Goal: Task Accomplishment & Management: Complete application form

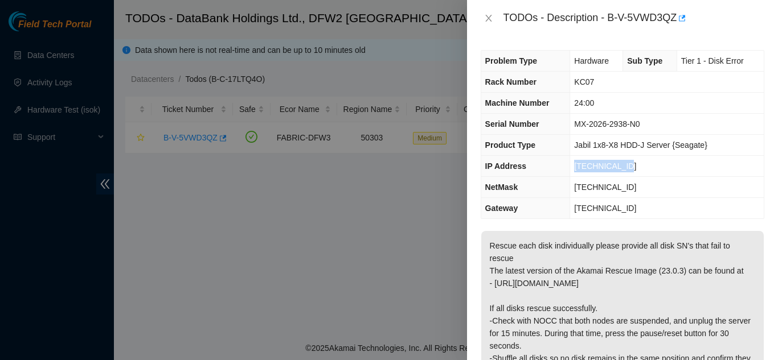
scroll to position [114, 0]
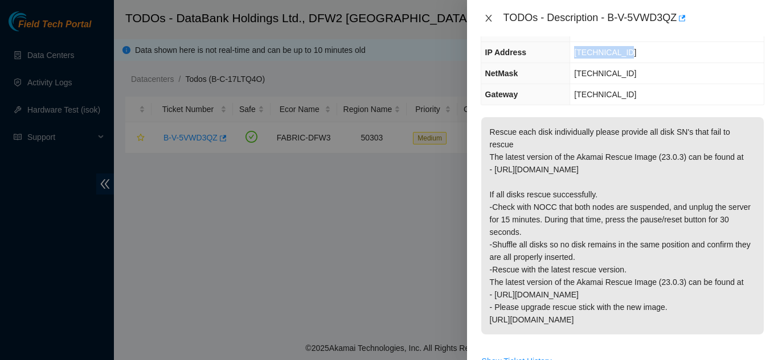
click at [488, 16] on icon "close" at bounding box center [488, 18] width 9 height 9
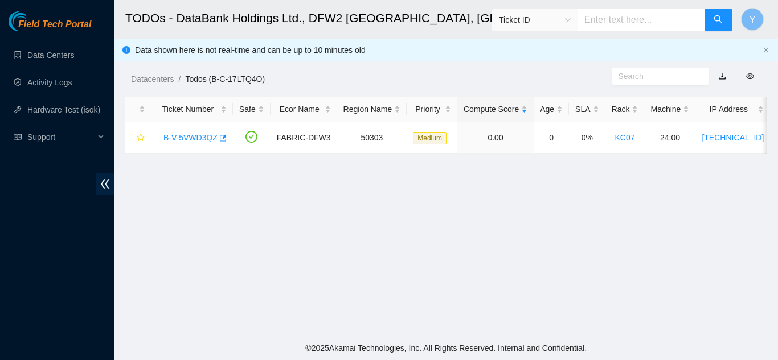
scroll to position [151, 0]
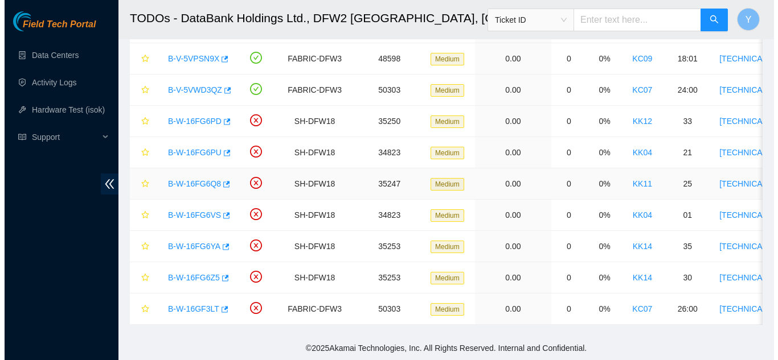
scroll to position [182, 0]
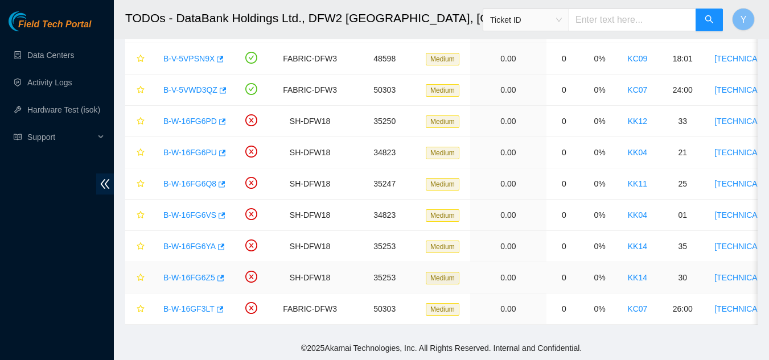
click at [195, 273] on link "B-W-16FG6Z5" at bounding box center [189, 277] width 52 height 9
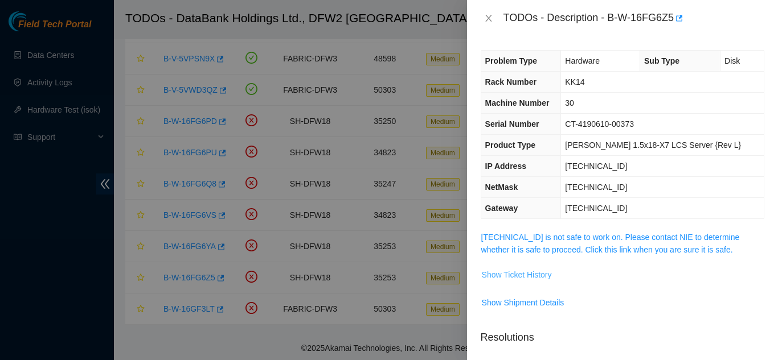
click at [513, 276] on span "Show Ticket History" at bounding box center [517, 275] width 70 height 13
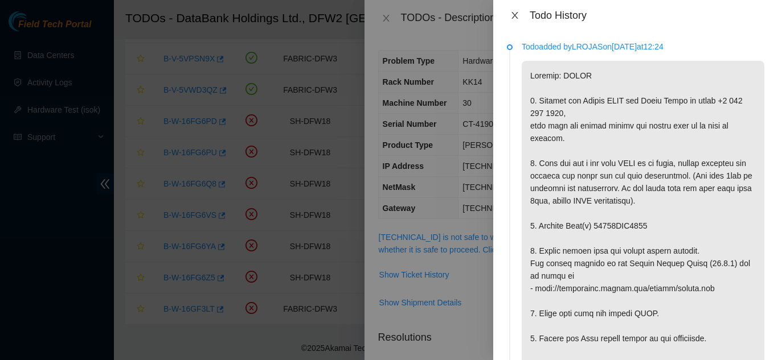
click at [517, 14] on icon "close" at bounding box center [514, 15] width 9 height 9
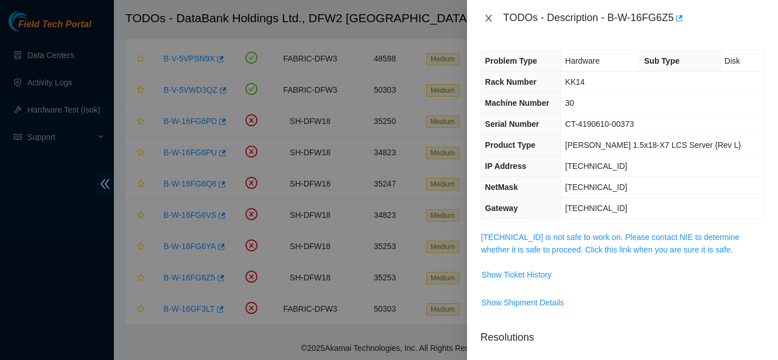
click at [487, 17] on icon "close" at bounding box center [488, 18] width 6 height 7
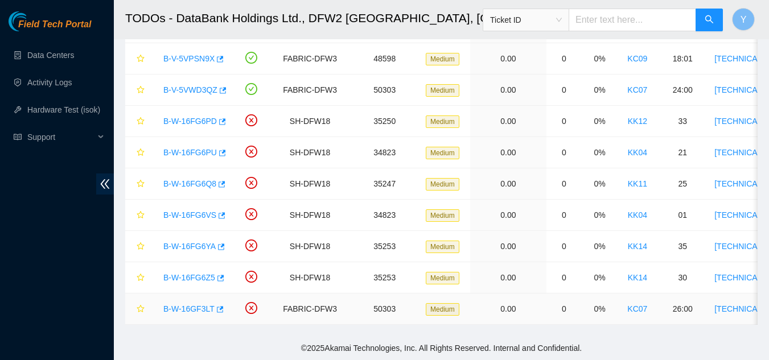
click at [190, 305] on link "B-W-16GF3LT" at bounding box center [188, 309] width 51 height 9
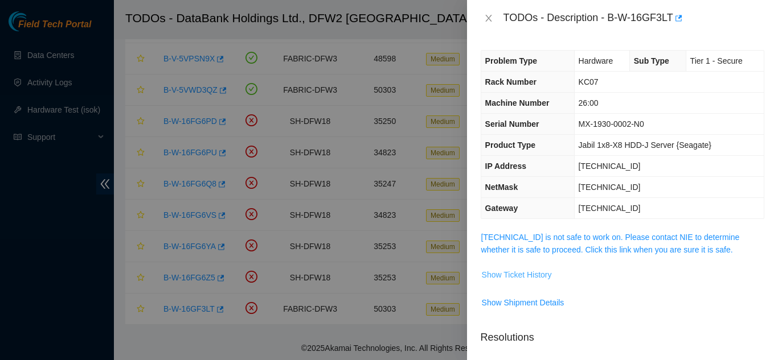
click at [517, 276] on span "Show Ticket History" at bounding box center [517, 275] width 70 height 13
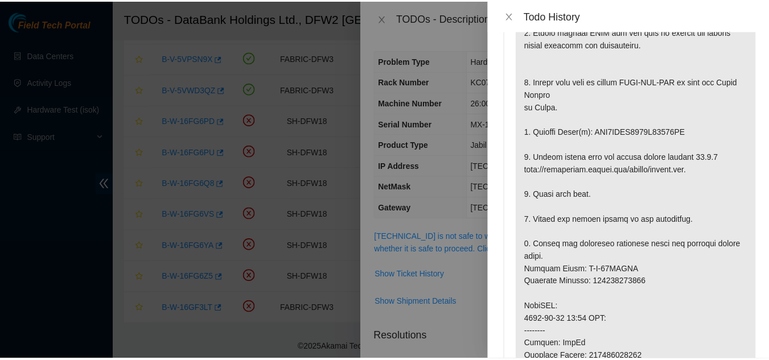
scroll to position [114, 0]
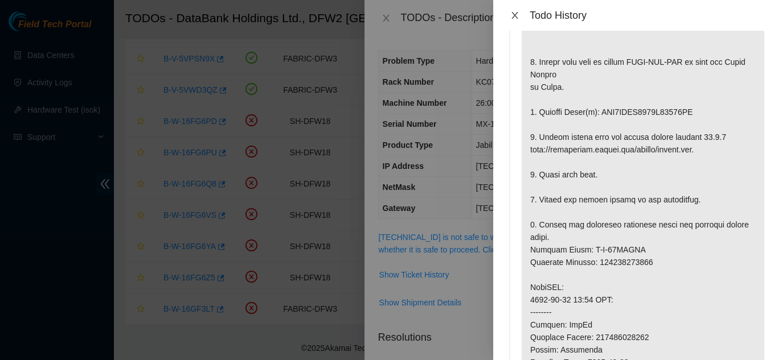
click at [515, 15] on icon "close" at bounding box center [514, 15] width 6 height 7
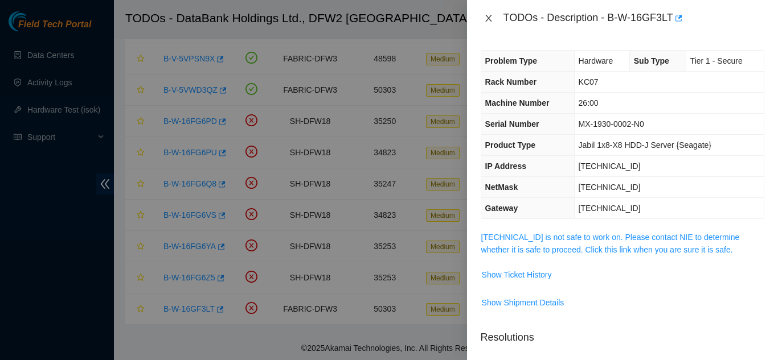
click at [488, 15] on icon "close" at bounding box center [488, 18] width 9 height 9
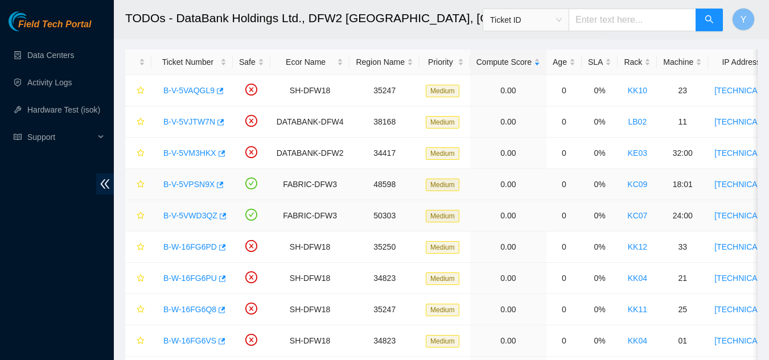
scroll to position [125, 0]
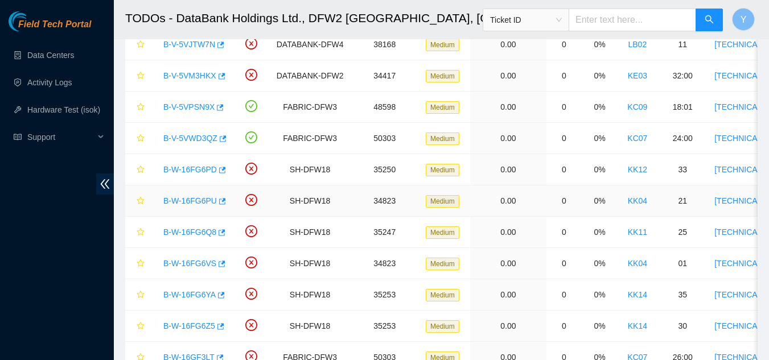
click at [197, 199] on link "B-W-16FG6PU" at bounding box center [190, 200] width 54 height 9
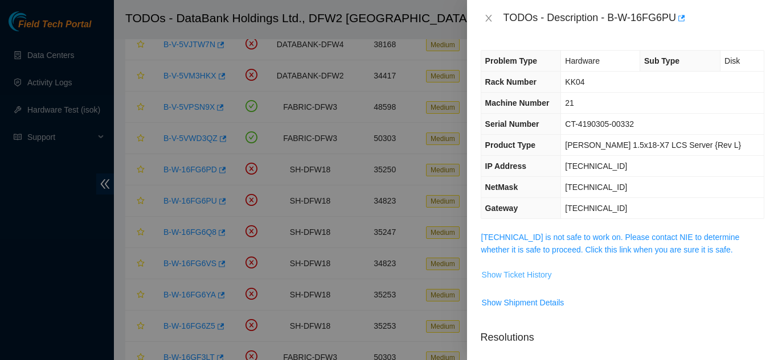
click at [516, 275] on span "Show Ticket History" at bounding box center [517, 275] width 70 height 13
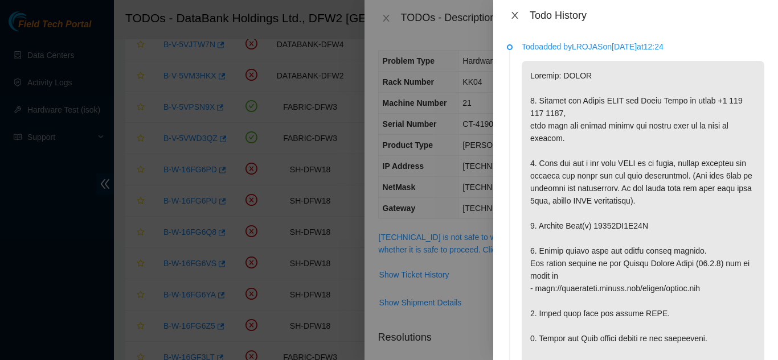
click at [514, 14] on icon "close" at bounding box center [514, 15] width 6 height 7
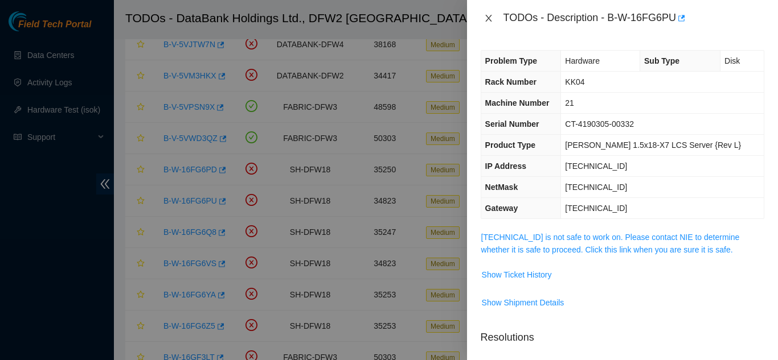
click at [487, 17] on icon "close" at bounding box center [488, 18] width 6 height 7
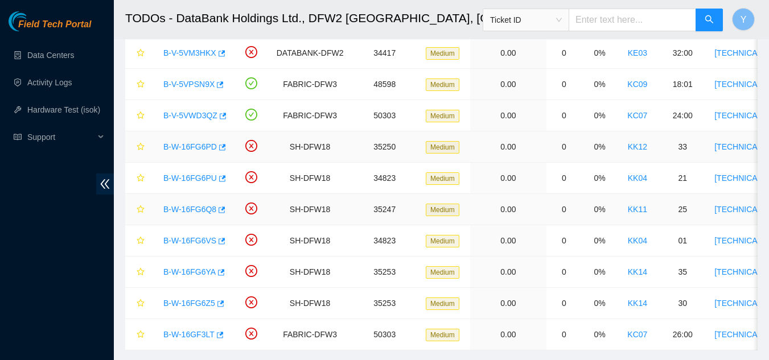
scroll to position [182, 0]
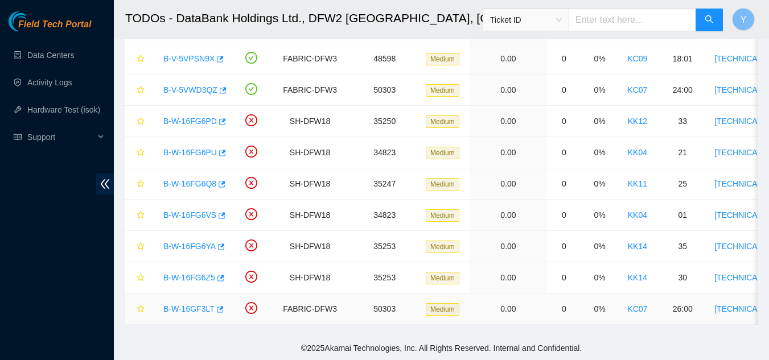
click at [190, 305] on link "B-W-16GF3LT" at bounding box center [188, 309] width 51 height 9
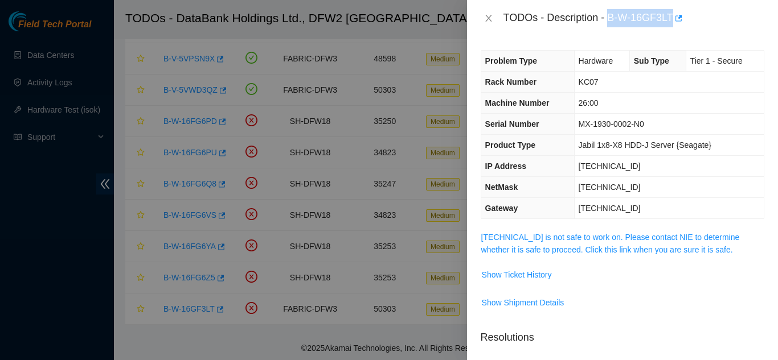
drag, startPoint x: 607, startPoint y: 19, endPoint x: 670, endPoint y: 23, distance: 62.7
click at [670, 23] on div "TODOs - Description - B-W-16GF3LT" at bounding box center [633, 18] width 261 height 18
copy div "B-W-16GF3LT"
click at [487, 17] on icon "close" at bounding box center [488, 18] width 6 height 7
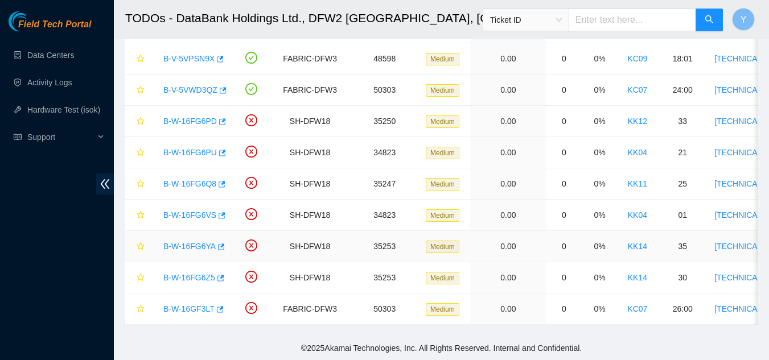
scroll to position [125, 0]
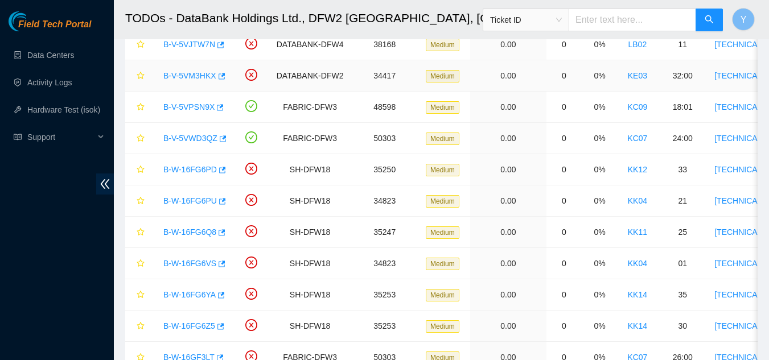
click at [183, 72] on link "B-V-5VM3HKX" at bounding box center [189, 75] width 53 height 9
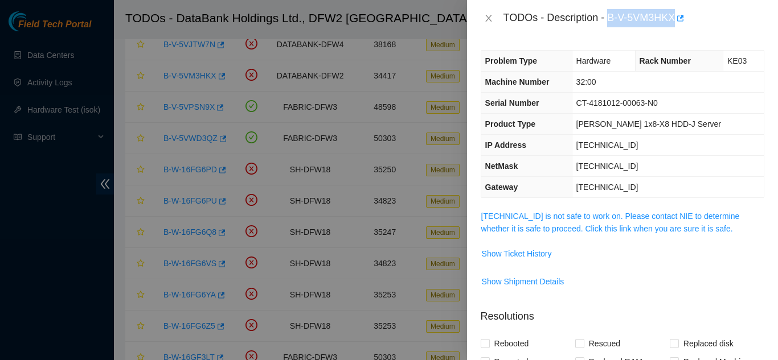
drag, startPoint x: 607, startPoint y: 19, endPoint x: 676, endPoint y: 21, distance: 68.9
click at [676, 21] on div "TODOs - Description - B-V-5VM3HKX" at bounding box center [633, 18] width 261 height 18
copy div "B-V-5VM3HKX"
click at [488, 17] on icon "close" at bounding box center [488, 18] width 9 height 9
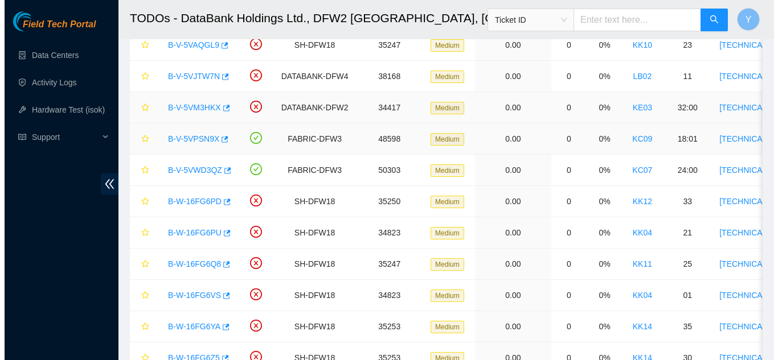
scroll to position [68, 0]
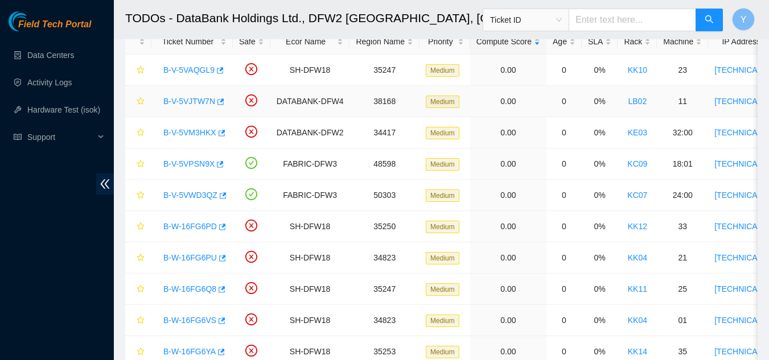
click at [199, 99] on link "B-V-5VJTW7N" at bounding box center [189, 101] width 52 height 9
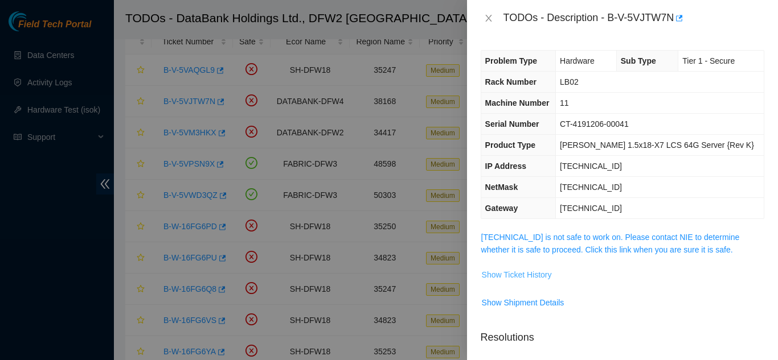
click at [525, 274] on span "Show Ticket History" at bounding box center [517, 275] width 70 height 13
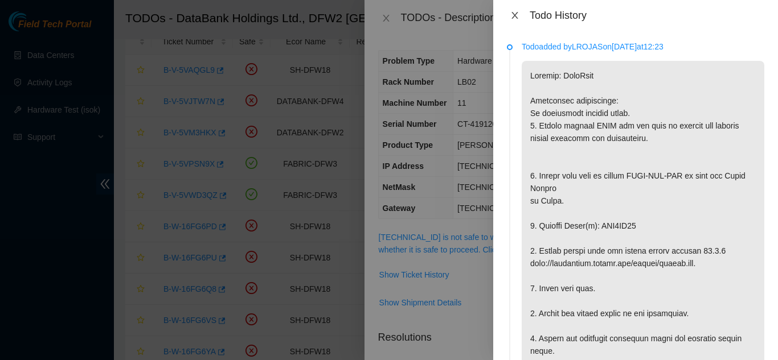
drag, startPoint x: 513, startPoint y: 14, endPoint x: 513, endPoint y: 20, distance: 6.3
click at [512, 14] on icon "close" at bounding box center [514, 15] width 9 height 9
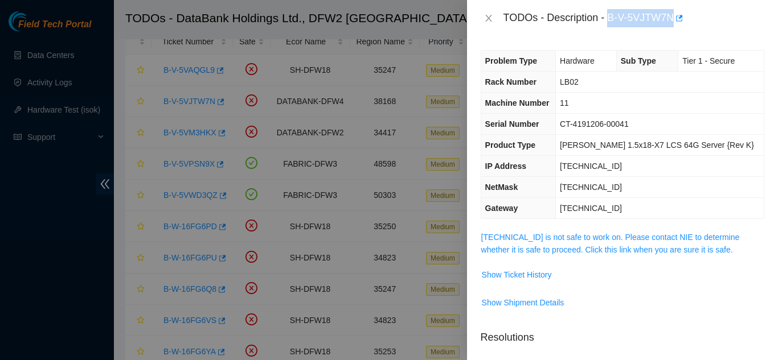
drag, startPoint x: 607, startPoint y: 17, endPoint x: 674, endPoint y: 27, distance: 67.4
click at [674, 27] on div "TODOs - Description - B-V-5VJTW7N" at bounding box center [622, 18] width 311 height 36
copy div "B-V-5VJTW7N"
drag, startPoint x: 490, startPoint y: 22, endPoint x: 494, endPoint y: 26, distance: 6.1
click at [491, 23] on button "Close" at bounding box center [488, 18] width 16 height 11
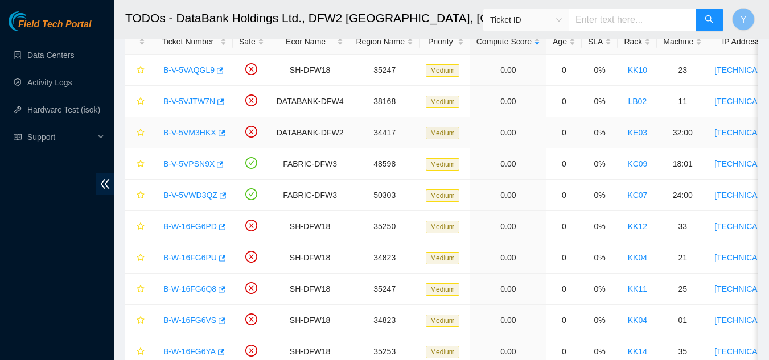
click at [181, 131] on link "B-V-5VM3HKX" at bounding box center [189, 132] width 53 height 9
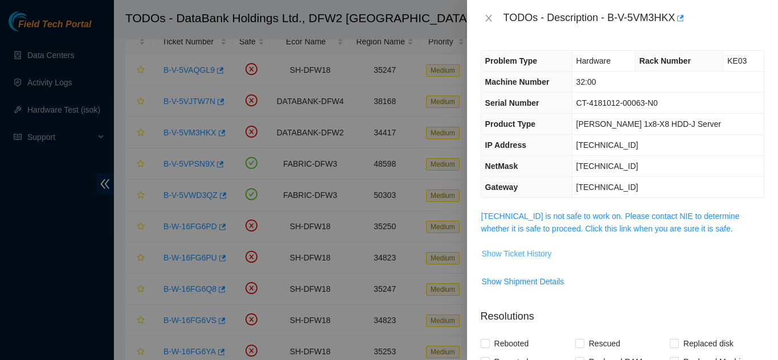
click at [532, 252] on span "Show Ticket History" at bounding box center [517, 254] width 70 height 13
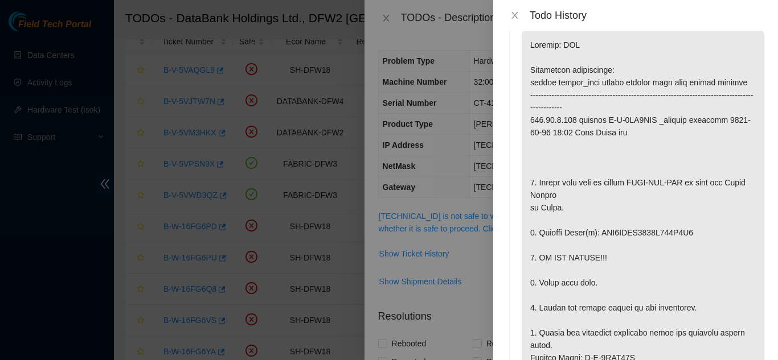
scroll to position [57, 0]
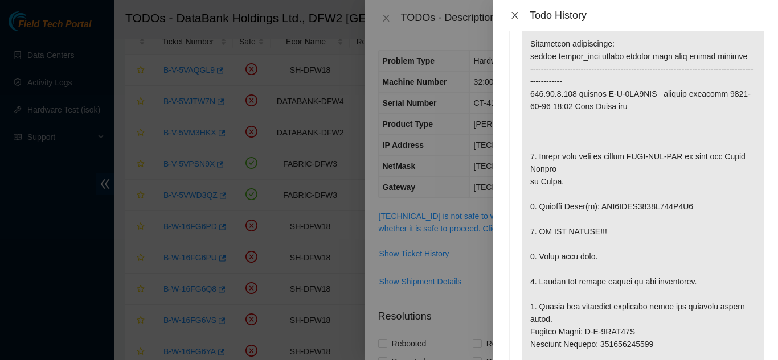
click at [517, 14] on icon "close" at bounding box center [514, 15] width 9 height 9
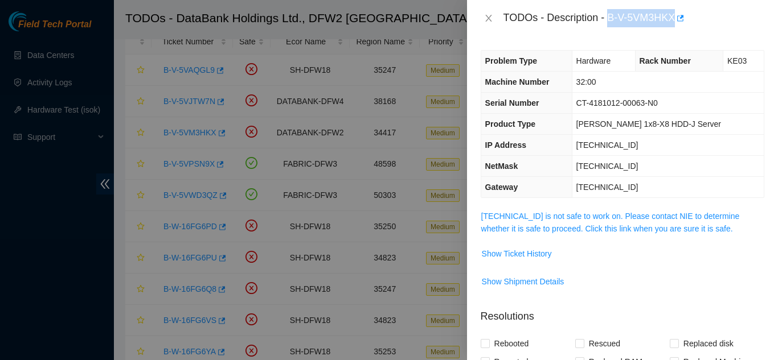
drag, startPoint x: 609, startPoint y: 17, endPoint x: 675, endPoint y: 17, distance: 66.0
click at [675, 17] on div "TODOs - Description - B-V-5VM3HKX" at bounding box center [633, 18] width 261 height 18
copy div "B-V-5VM3HKX"
click at [513, 252] on span "Show Ticket History" at bounding box center [517, 254] width 70 height 13
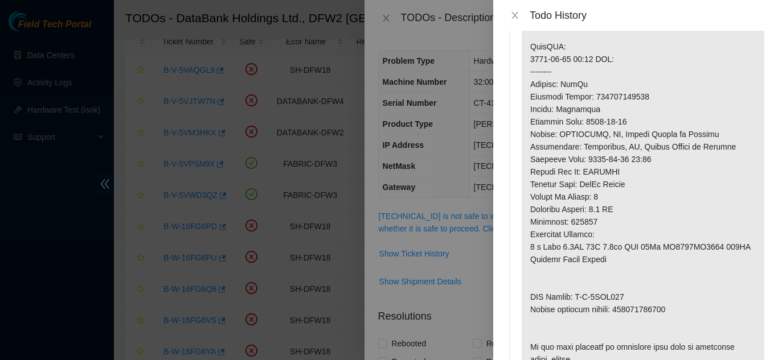
scroll to position [398, 0]
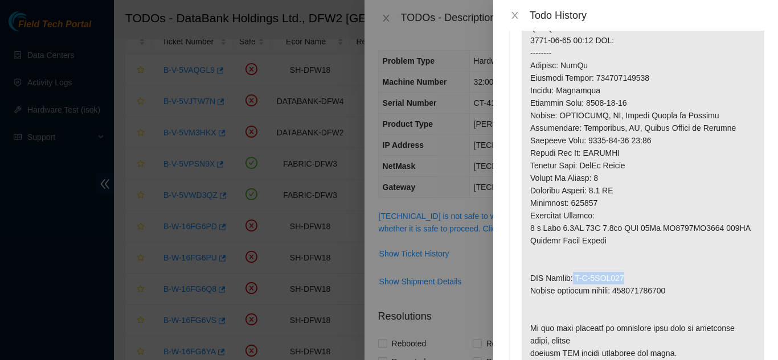
drag, startPoint x: 575, startPoint y: 279, endPoint x: 631, endPoint y: 276, distance: 55.9
click at [631, 276] on p at bounding box center [642, 15] width 242 height 706
copy p "B-V-5VOO210"
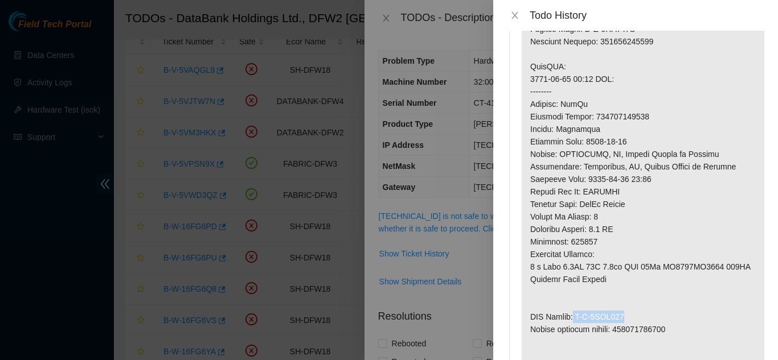
scroll to position [342, 0]
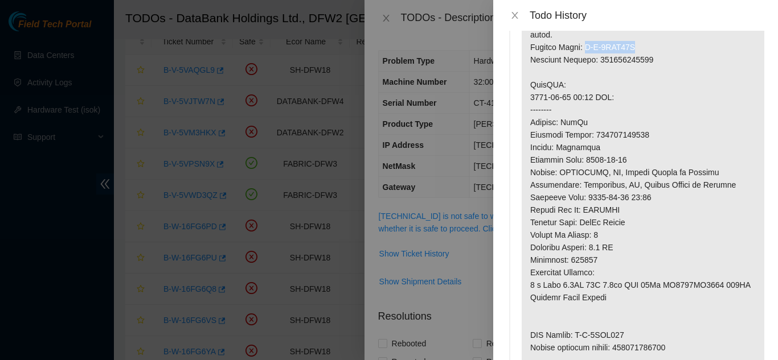
drag, startPoint x: 582, startPoint y: 46, endPoint x: 632, endPoint y: 48, distance: 50.7
click at [632, 48] on p at bounding box center [642, 72] width 242 height 706
copy p "B-V-5VOO20P"
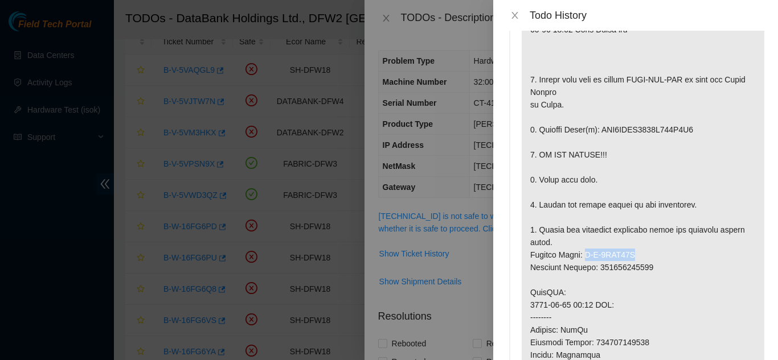
scroll to position [114, 0]
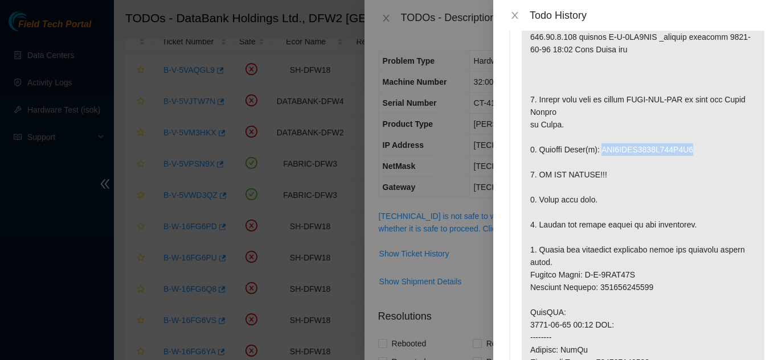
drag, startPoint x: 599, startPoint y: 150, endPoint x: 698, endPoint y: 146, distance: 99.1
click at [697, 145] on p at bounding box center [642, 300] width 242 height 706
copy p "WFK0DCVT0000E828J4Z9"
click at [512, 12] on icon "close" at bounding box center [514, 15] width 9 height 9
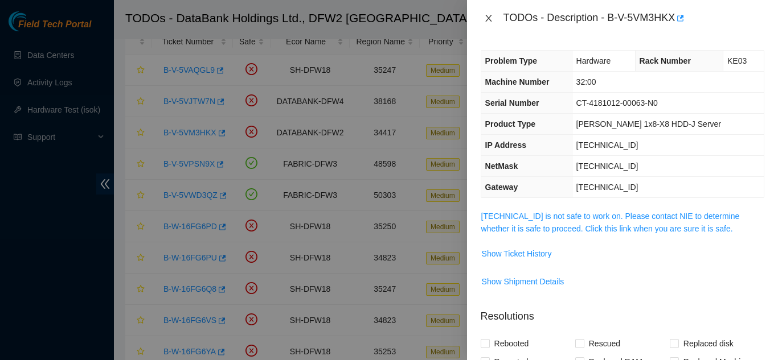
click at [487, 17] on icon "close" at bounding box center [488, 18] width 6 height 7
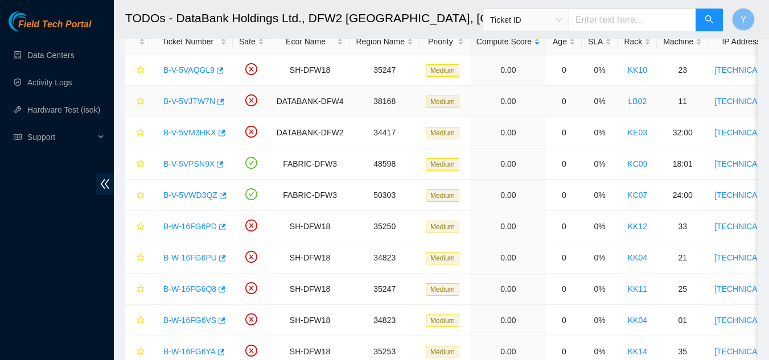
click at [190, 97] on link "B-V-5VJTW7N" at bounding box center [189, 101] width 52 height 9
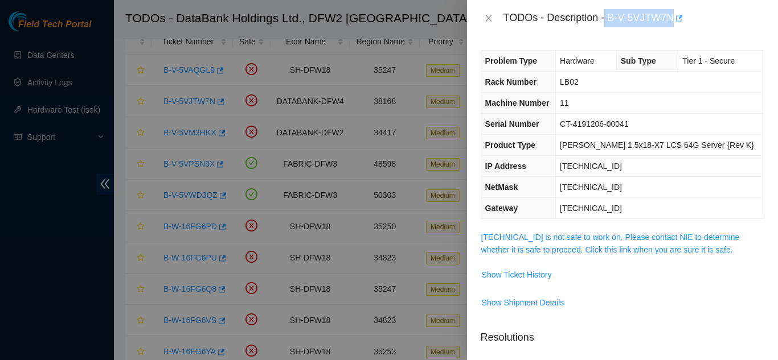
drag, startPoint x: 606, startPoint y: 19, endPoint x: 675, endPoint y: 19, distance: 68.3
click at [675, 19] on div "TODOs - Description - B-V-5VJTW7N" at bounding box center [633, 18] width 261 height 18
copy div "B-V-5VJTW7N"
click at [538, 275] on span "Show Ticket History" at bounding box center [517, 275] width 70 height 13
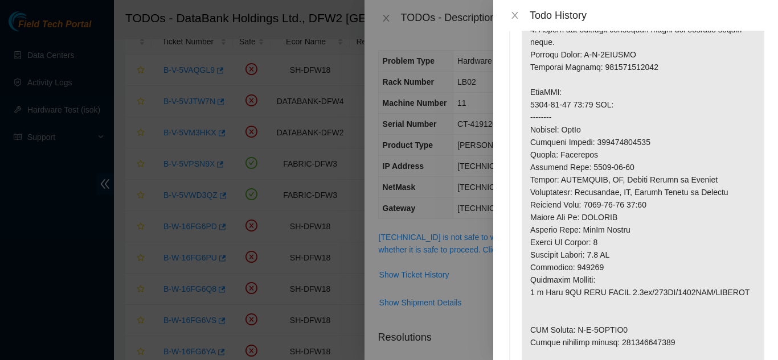
scroll to position [342, 0]
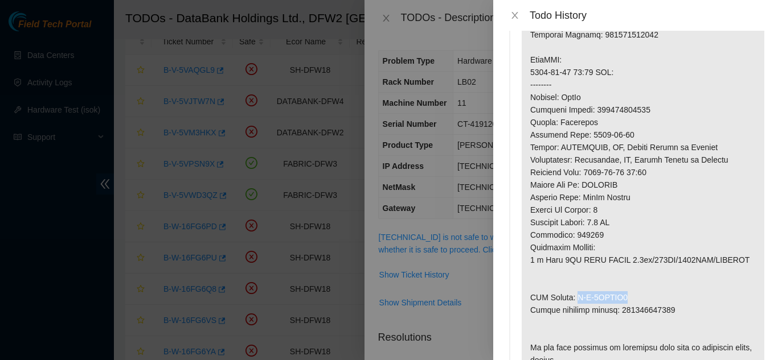
drag, startPoint x: 576, startPoint y: 299, endPoint x: 625, endPoint y: 298, distance: 49.0
click at [625, 298] on p at bounding box center [642, 53] width 242 height 668
copy p "B-V-5VKMJD2"
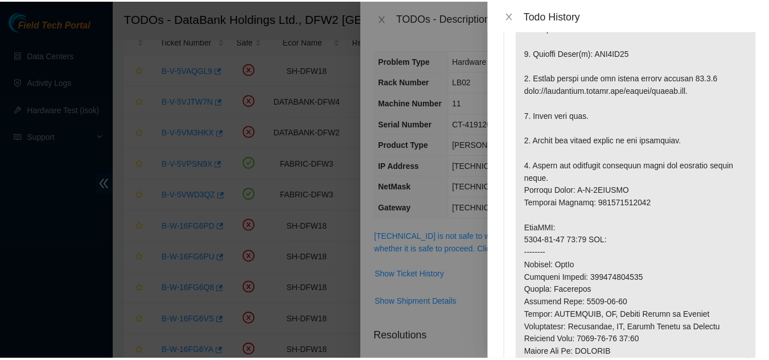
scroll to position [171, 0]
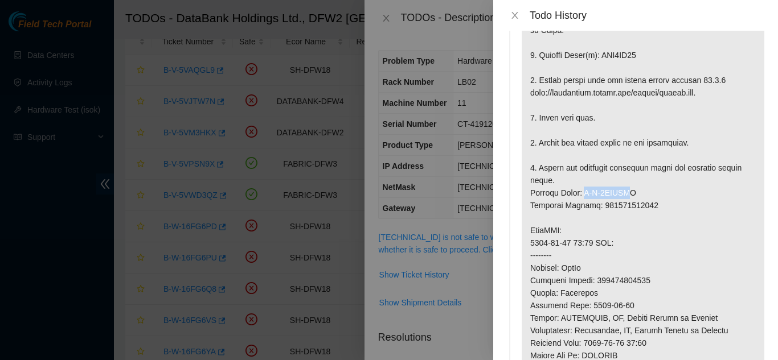
drag, startPoint x: 582, startPoint y: 192, endPoint x: 627, endPoint y: 195, distance: 45.0
click at [627, 195] on p at bounding box center [642, 224] width 242 height 668
drag, startPoint x: 636, startPoint y: 244, endPoint x: 632, endPoint y: 239, distance: 6.4
click at [636, 244] on p at bounding box center [642, 224] width 242 height 668
drag, startPoint x: 581, startPoint y: 192, endPoint x: 633, endPoint y: 191, distance: 51.8
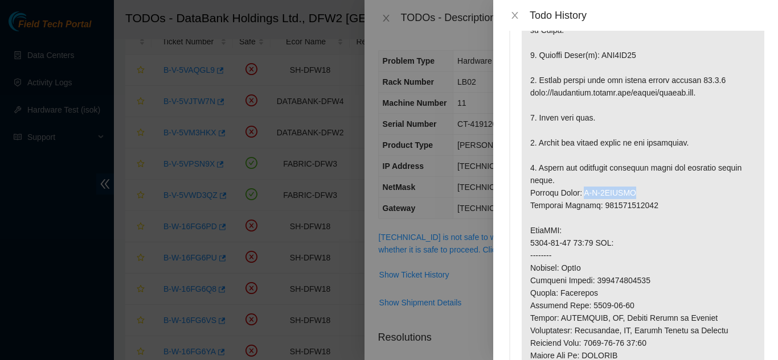
click at [632, 191] on p at bounding box center [642, 224] width 242 height 668
copy p "B-V-5VKMJCJ"
drag, startPoint x: 598, startPoint y: 56, endPoint x: 640, endPoint y: 58, distance: 41.6
click at [640, 58] on p at bounding box center [642, 224] width 242 height 668
click at [514, 18] on icon "close" at bounding box center [514, 15] width 9 height 9
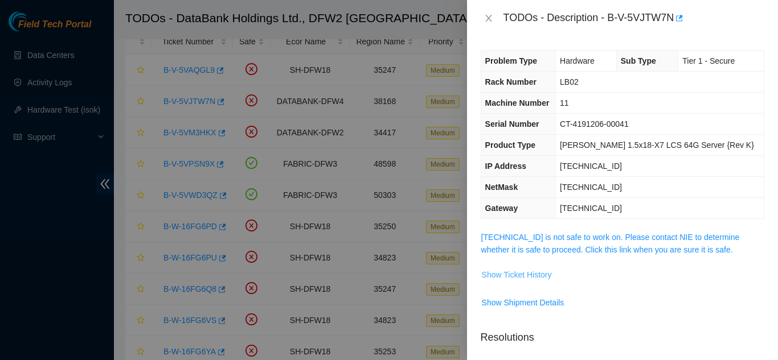
click at [539, 274] on span "Show Ticket History" at bounding box center [517, 275] width 70 height 13
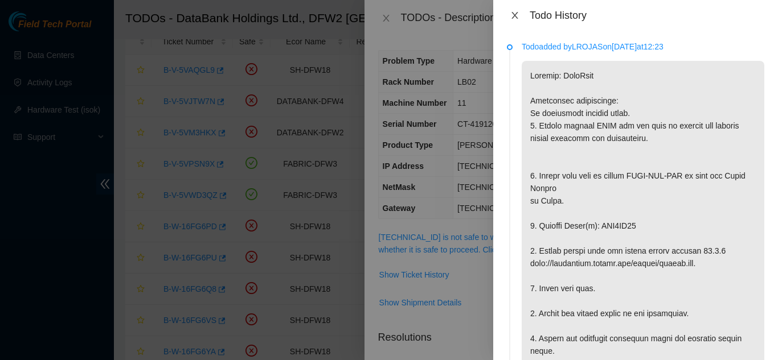
click at [513, 16] on icon "close" at bounding box center [514, 15] width 9 height 9
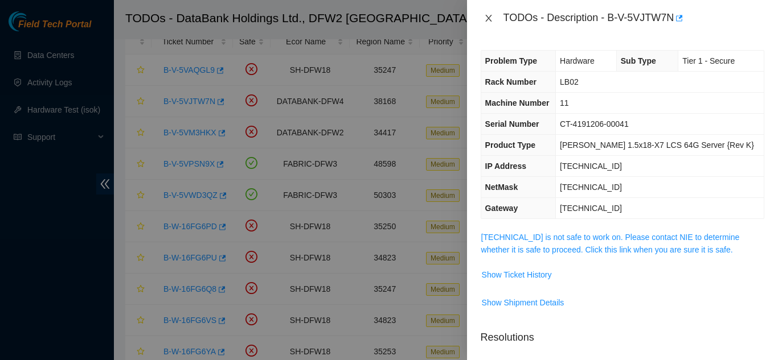
click at [486, 22] on icon "close" at bounding box center [488, 18] width 9 height 9
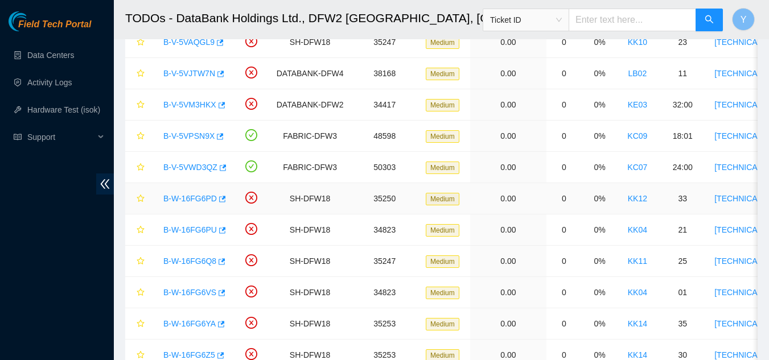
scroll to position [68, 0]
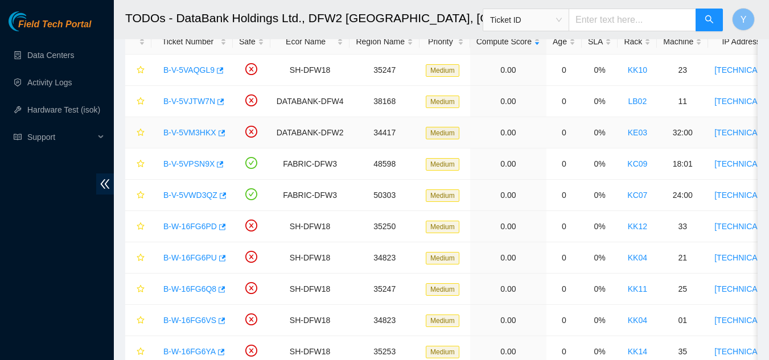
click at [187, 131] on link "B-V-5VM3HKX" at bounding box center [189, 132] width 53 height 9
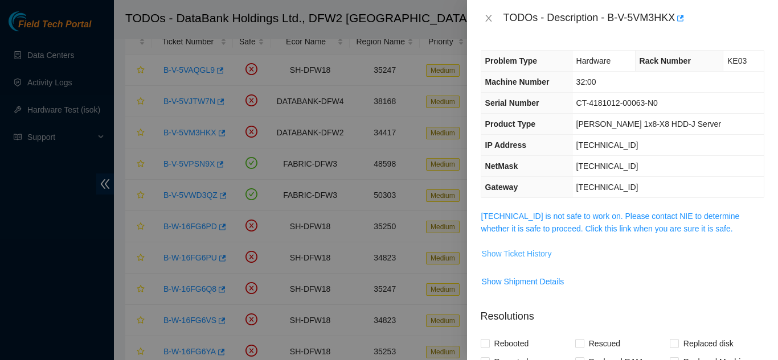
click at [534, 250] on span "Show Ticket History" at bounding box center [517, 254] width 70 height 13
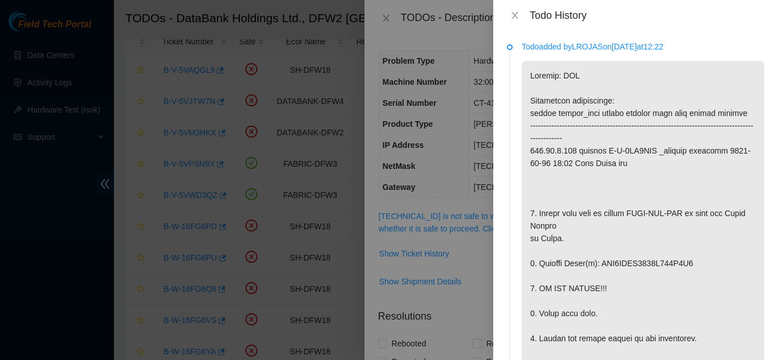
click at [362, 194] on div at bounding box center [389, 180] width 778 height 360
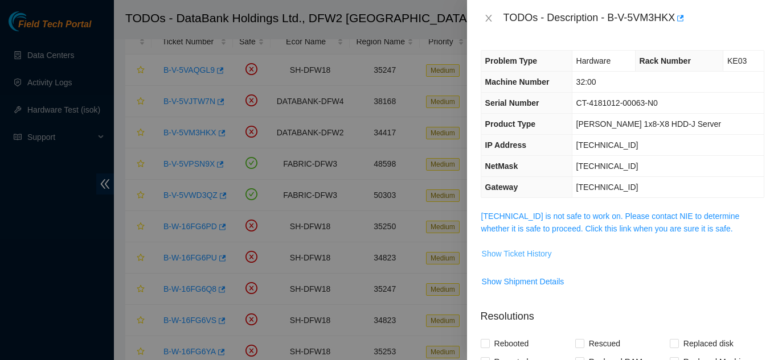
click at [500, 253] on span "Show Ticket History" at bounding box center [517, 254] width 70 height 13
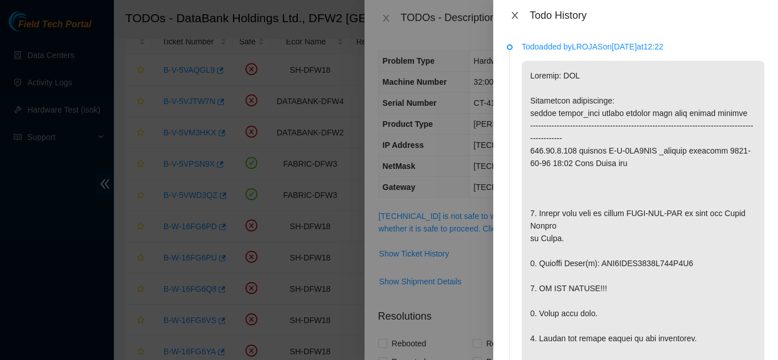
click at [512, 14] on icon "close" at bounding box center [514, 15] width 9 height 9
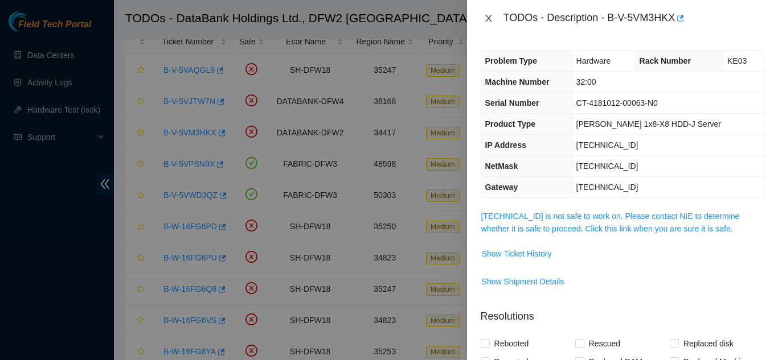
click at [484, 17] on icon "close" at bounding box center [488, 18] width 9 height 9
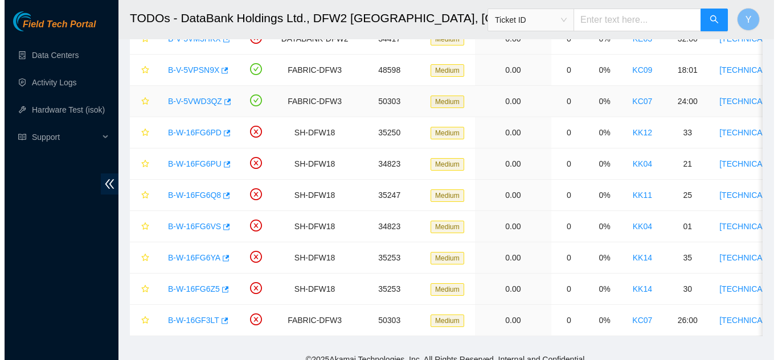
scroll to position [182, 0]
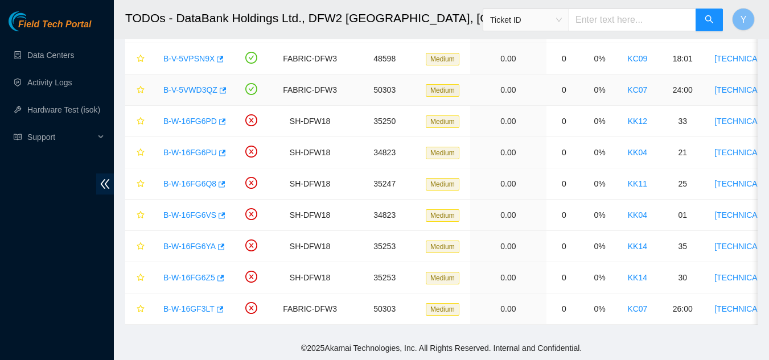
click at [192, 85] on link "B-V-5VWD3QZ" at bounding box center [190, 89] width 54 height 9
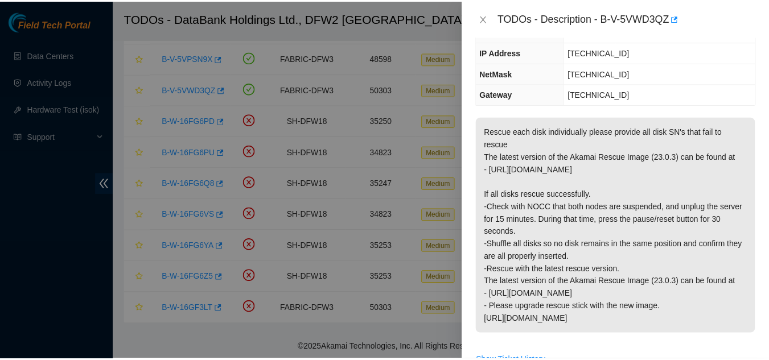
scroll to position [171, 0]
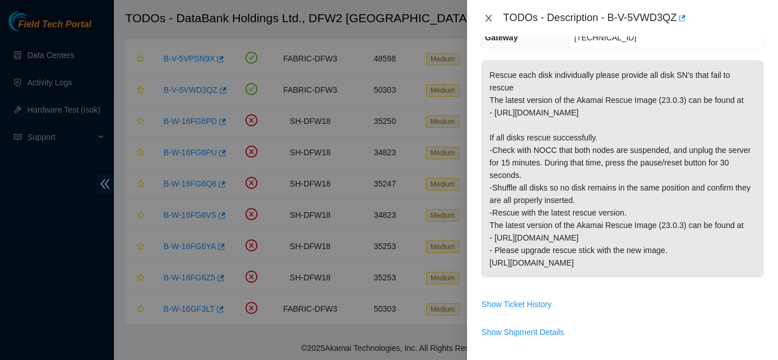
click at [489, 19] on icon "close" at bounding box center [488, 18] width 9 height 9
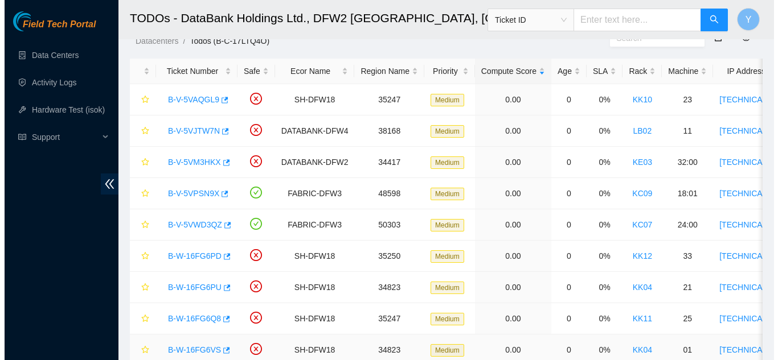
scroll to position [11, 0]
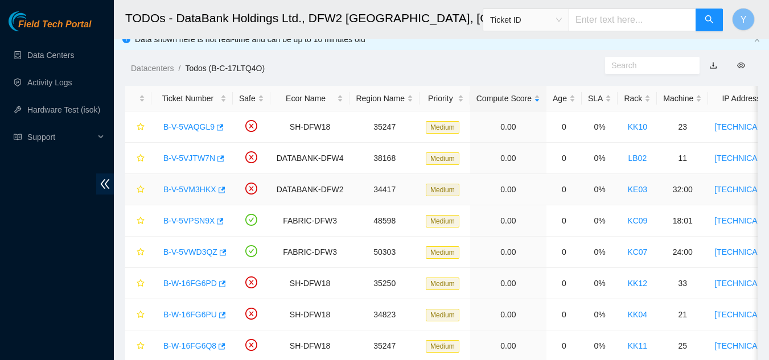
click at [192, 190] on link "B-V-5VM3HKX" at bounding box center [189, 189] width 53 height 9
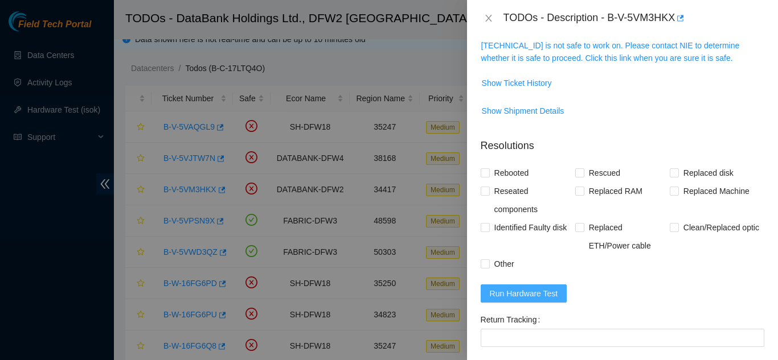
click at [526, 291] on span "Run Hardware Test" at bounding box center [524, 293] width 68 height 13
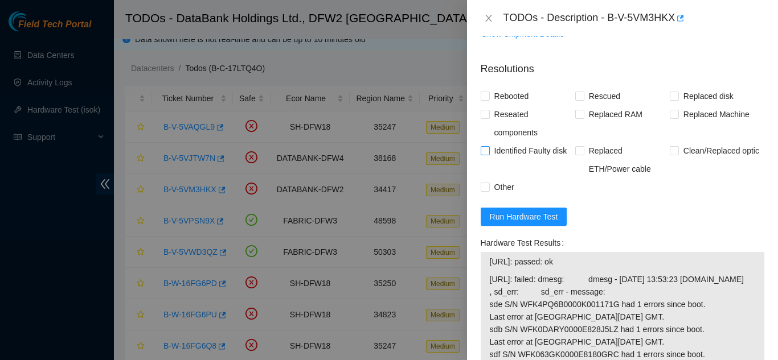
scroll to position [228, 0]
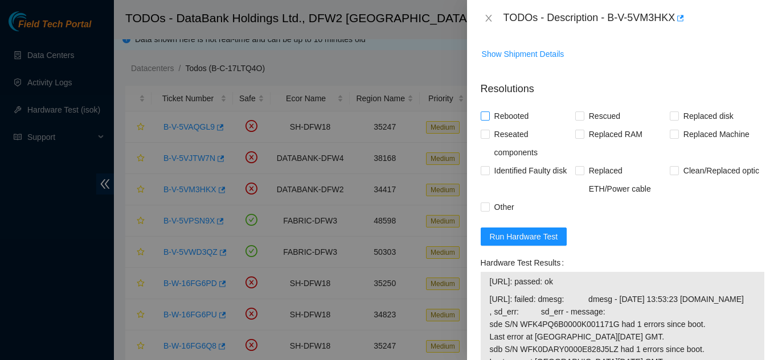
click at [487, 114] on input "Rebooted" at bounding box center [484, 116] width 8 height 8
checkbox input "true"
click at [669, 117] on input "Replaced disk" at bounding box center [673, 116] width 8 height 8
checkbox input "true"
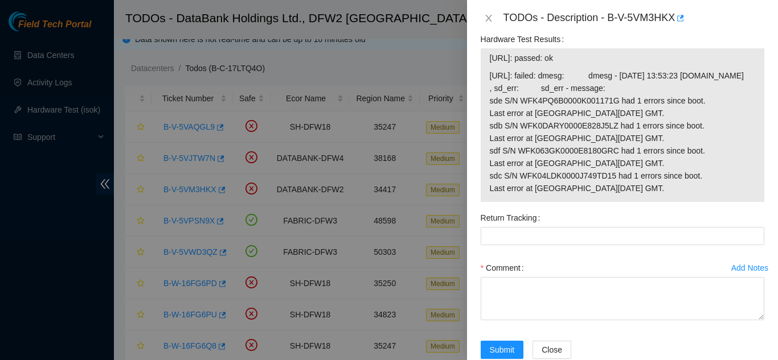
scroll to position [455, 0]
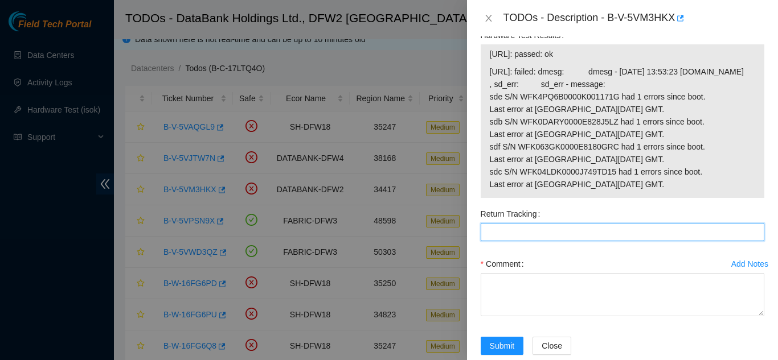
click at [525, 241] on Tracking "Return Tracking" at bounding box center [621, 232] width 283 height 18
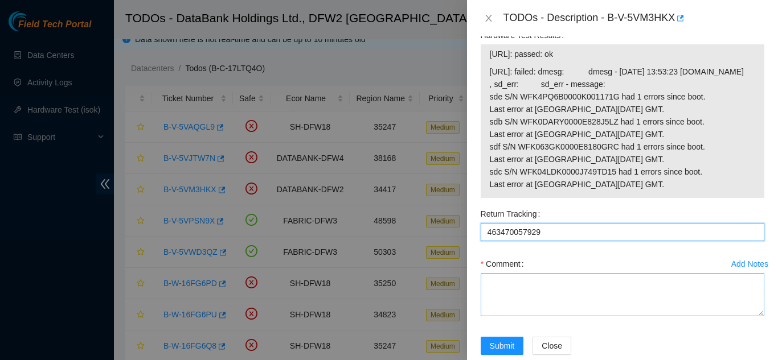
type Tracking "463470057929"
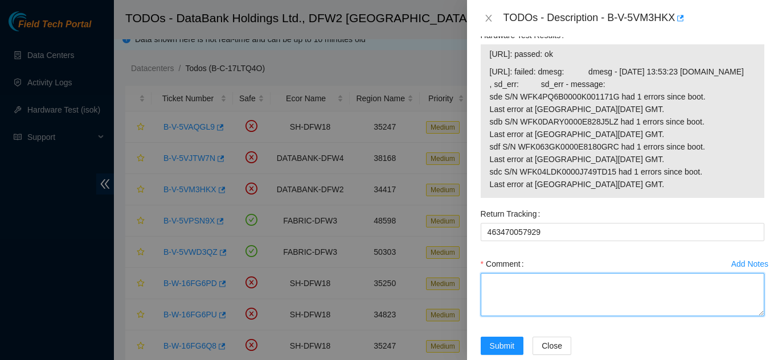
click at [505, 299] on textarea "Comment" at bounding box center [621, 294] width 283 height 43
paste textarea "Shut down machine properly, located faulty disk and replaced with new disk (S/N…"
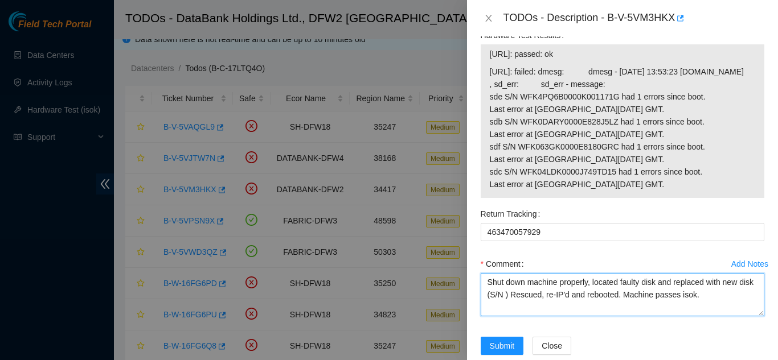
click at [520, 307] on textarea "Shut down machine properly, located faulty disk and replaced with new disk (S/N…" at bounding box center [621, 294] width 283 height 43
paste textarea "WFKCYS9F"
click at [606, 307] on textarea "Shut down machine properly, located faulty disk and replaced with new disk (WFK…" at bounding box center [621, 294] width 283 height 43
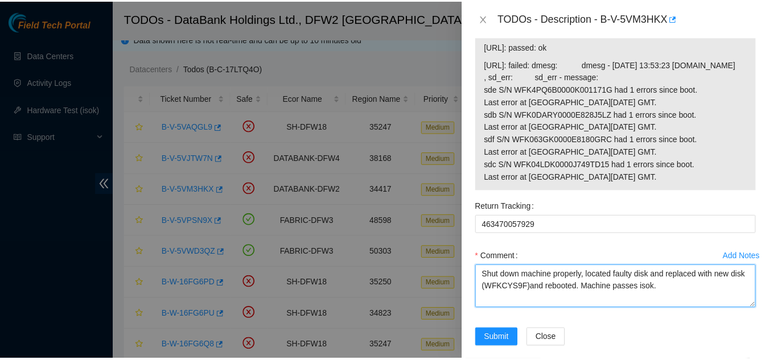
scroll to position [490, 0]
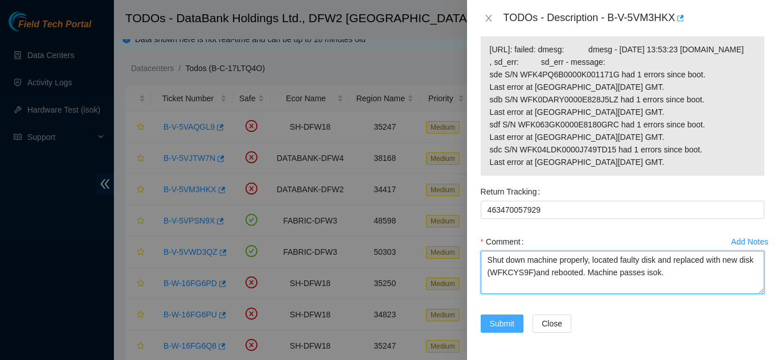
type textarea "Shut down machine properly, located faulty disk and replaced with new disk (WFK…"
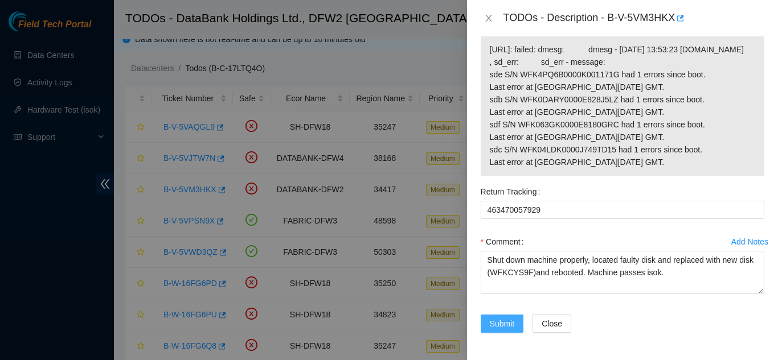
click at [500, 323] on span "Submit" at bounding box center [502, 324] width 25 height 13
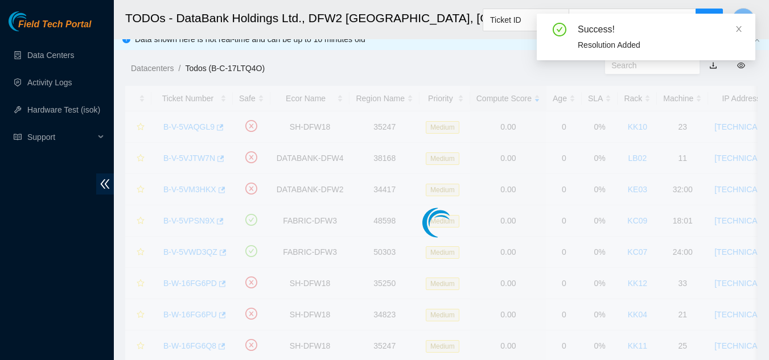
scroll to position [349, 0]
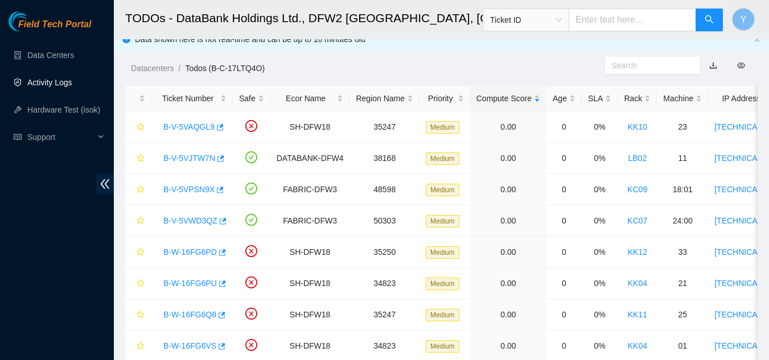
click at [67, 85] on link "Activity Logs" at bounding box center [49, 82] width 45 height 9
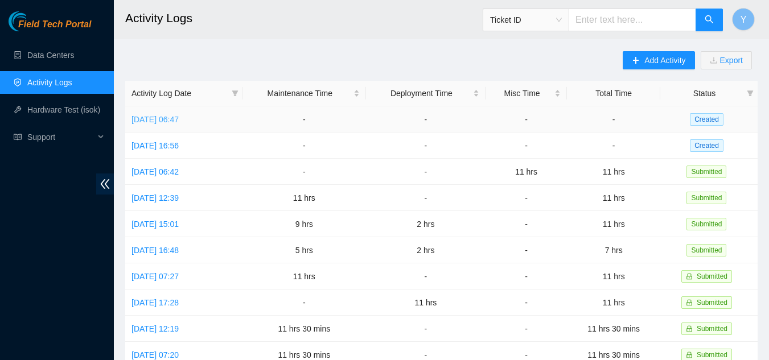
click at [179, 123] on link "[DATE] 06:47" at bounding box center [154, 119] width 47 height 9
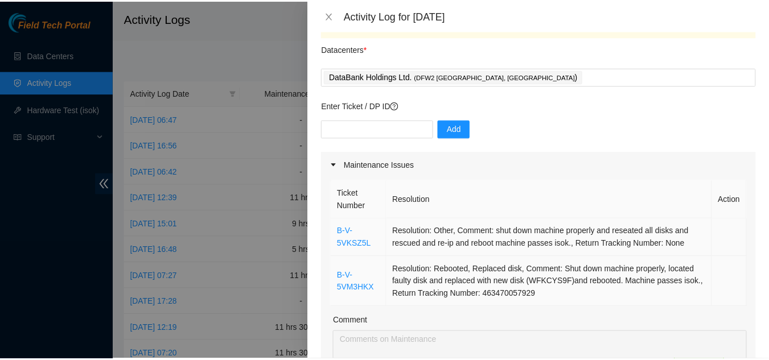
scroll to position [57, 0]
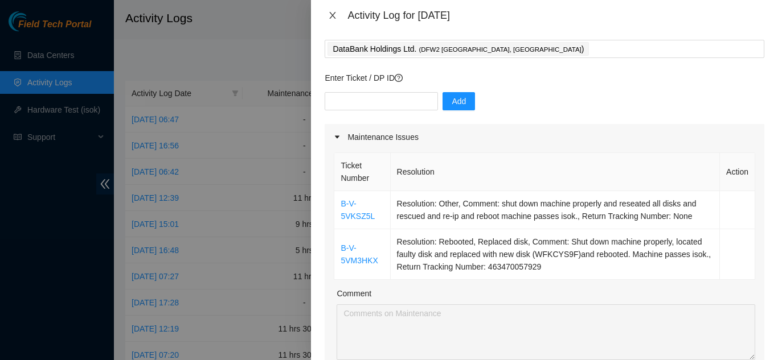
click at [334, 17] on icon "close" at bounding box center [333, 15] width 6 height 7
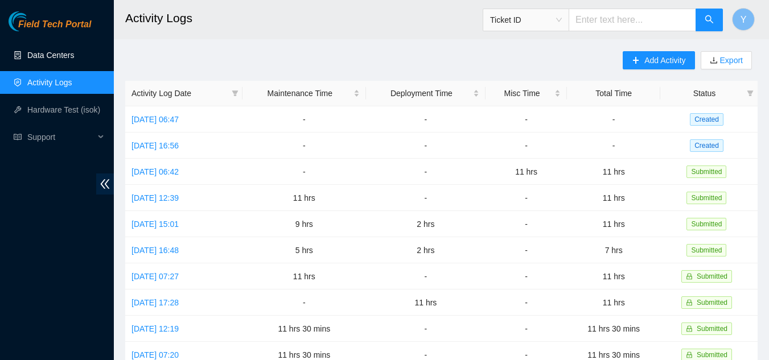
click at [64, 52] on link "Data Centers" at bounding box center [50, 55] width 47 height 9
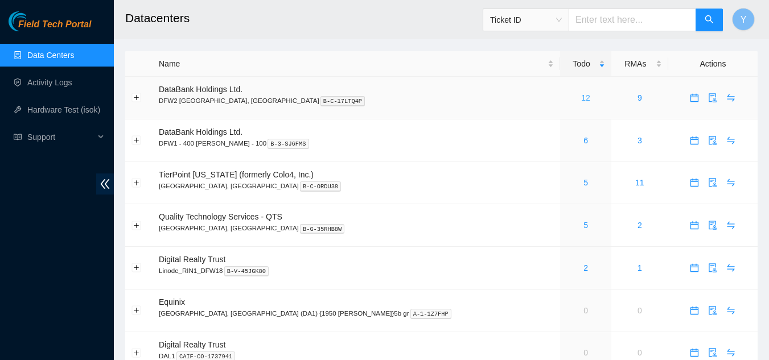
click at [581, 96] on link "12" at bounding box center [585, 97] width 9 height 9
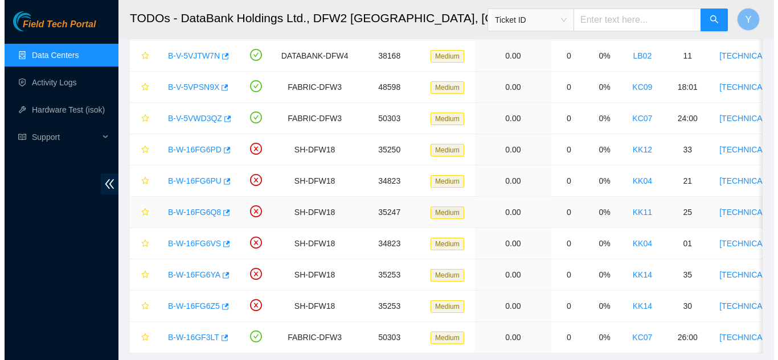
scroll to position [93, 0]
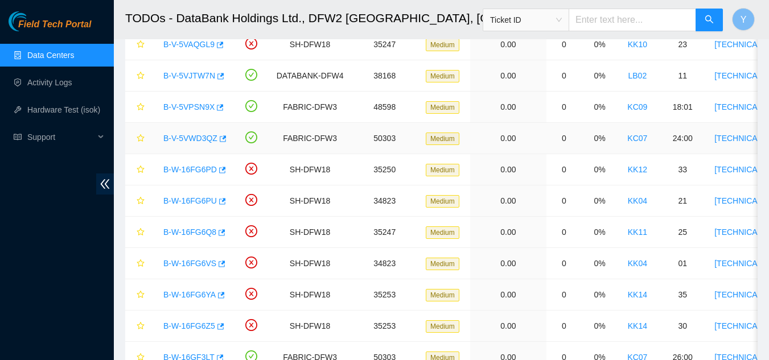
click at [198, 137] on link "B-V-5VWD3QZ" at bounding box center [190, 138] width 54 height 9
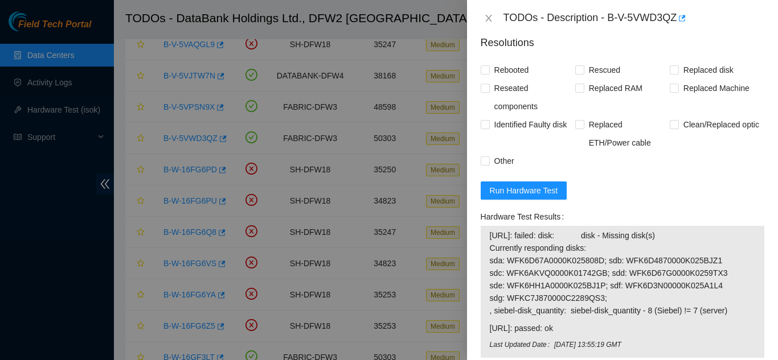
scroll to position [512, 0]
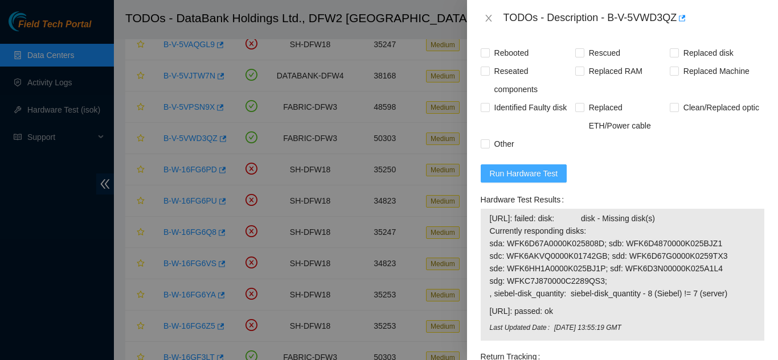
click at [524, 180] on span "Run Hardware Test" at bounding box center [524, 173] width 68 height 13
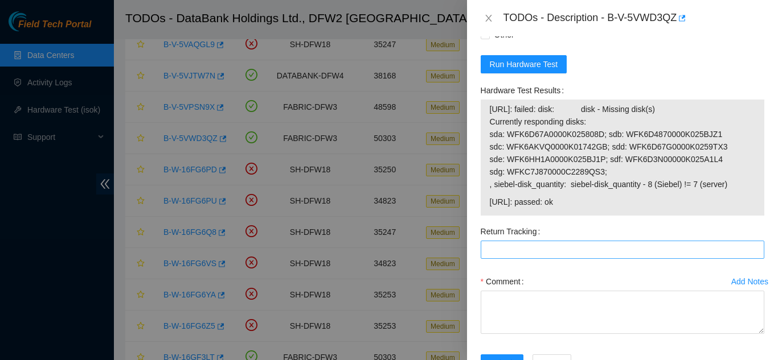
scroll to position [626, 0]
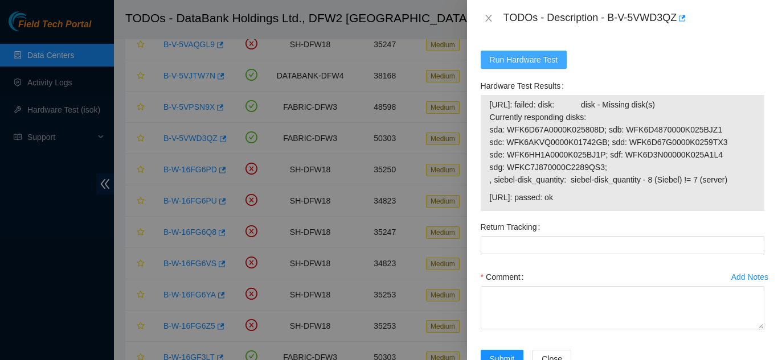
click at [531, 66] on span "Run Hardware Test" at bounding box center [524, 60] width 68 height 13
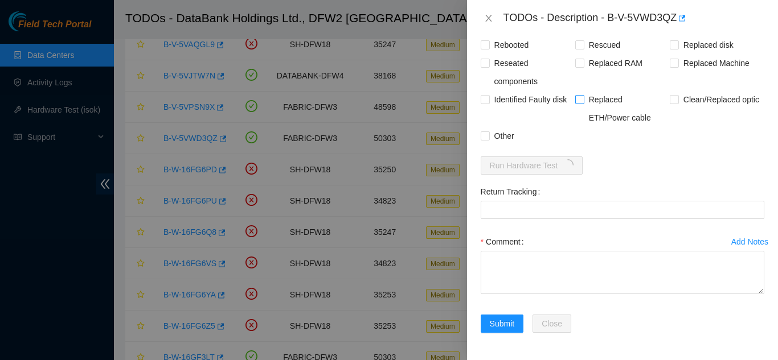
scroll to position [533, 0]
click at [601, 132] on div "Rebooted Rescued Replaced disk Reseated components Replaced RAM Replaced Machin…" at bounding box center [621, 90] width 283 height 109
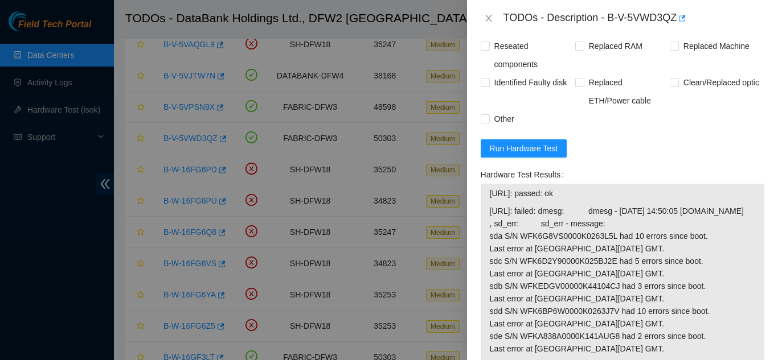
scroll to position [455, 0]
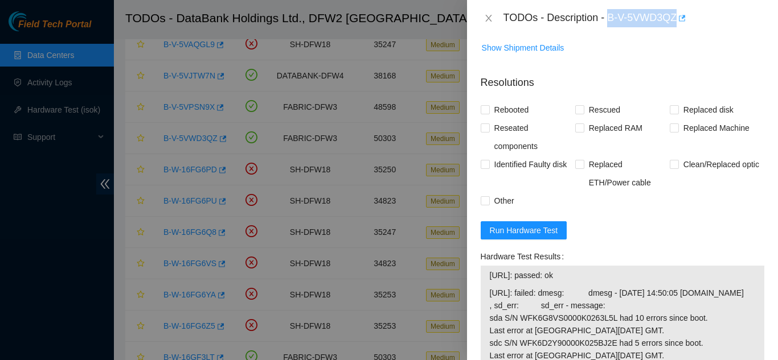
drag, startPoint x: 614, startPoint y: 15, endPoint x: 679, endPoint y: 11, distance: 65.6
click at [679, 11] on div "TODOs - Description - B-V-5VWD3QZ" at bounding box center [633, 18] width 261 height 18
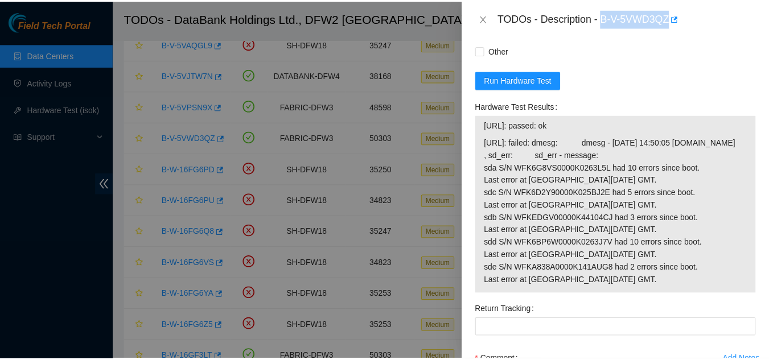
scroll to position [626, 0]
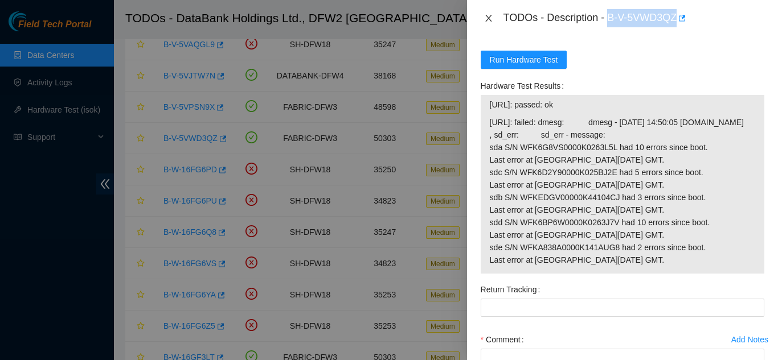
click at [484, 19] on icon "close" at bounding box center [488, 18] width 9 height 9
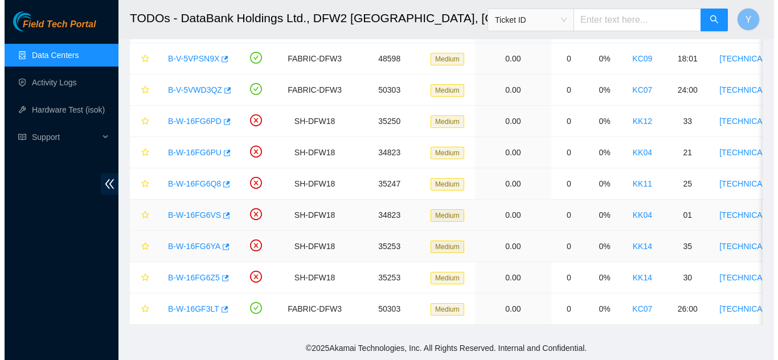
scroll to position [150, 0]
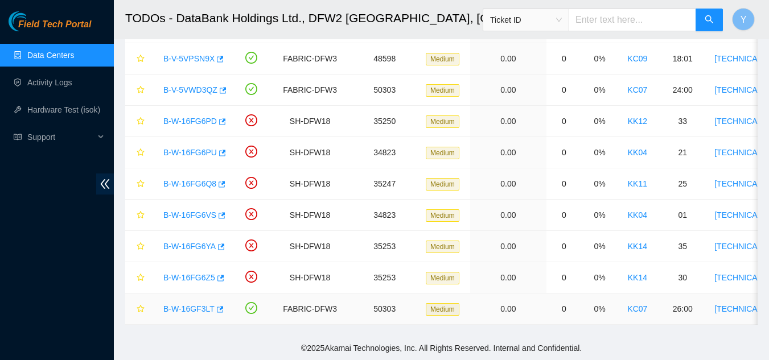
click at [200, 305] on link "B-W-16GF3LT" at bounding box center [188, 309] width 51 height 9
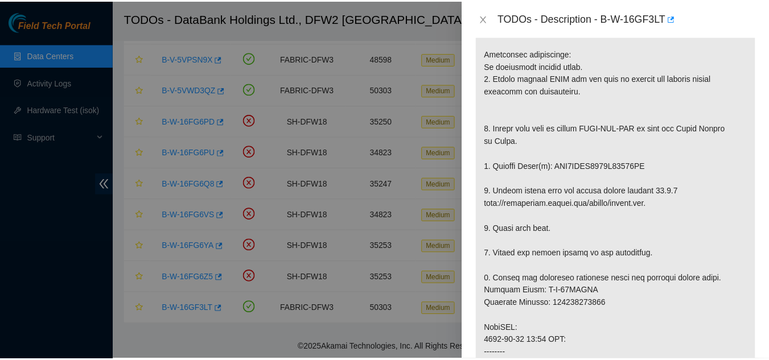
scroll to position [190, 0]
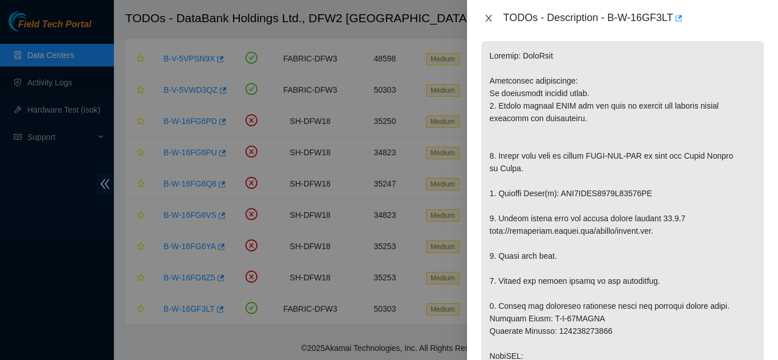
click at [485, 18] on icon "close" at bounding box center [488, 18] width 9 height 9
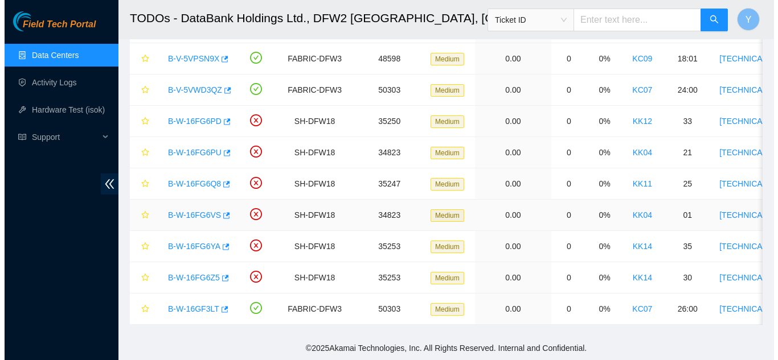
scroll to position [93, 0]
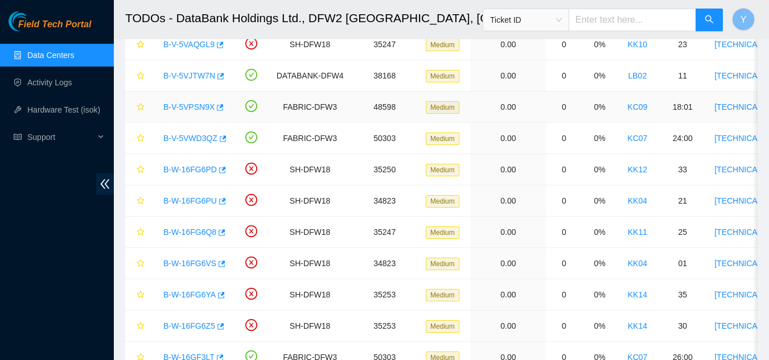
click at [188, 106] on link "B-V-5VPSN9X" at bounding box center [188, 106] width 51 height 9
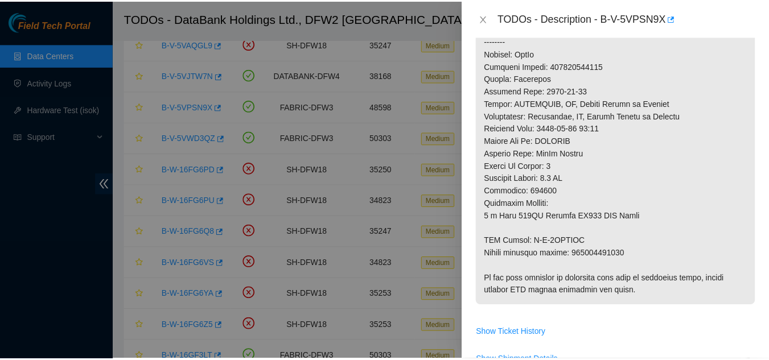
scroll to position [589, 0]
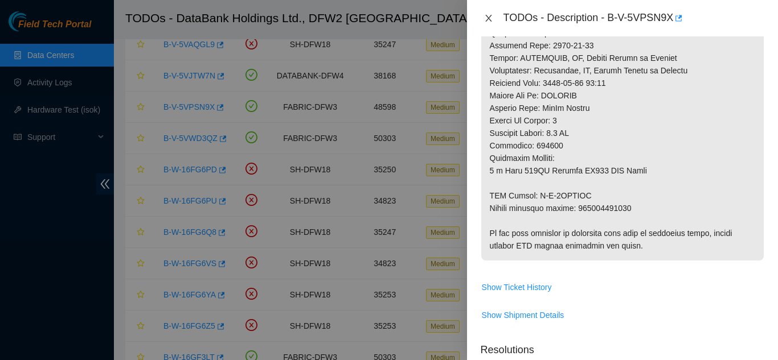
click at [488, 18] on icon "close" at bounding box center [488, 18] width 9 height 9
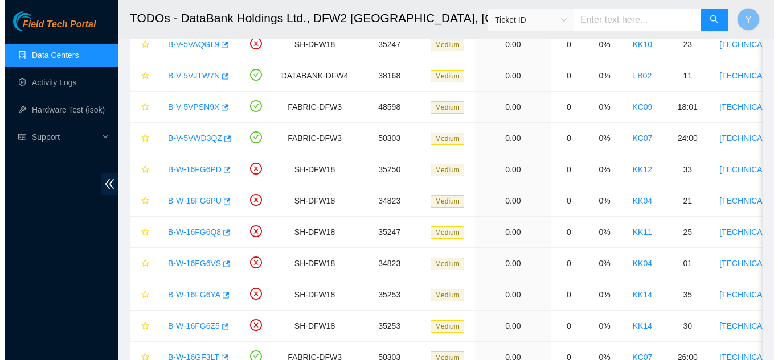
scroll to position [391, 0]
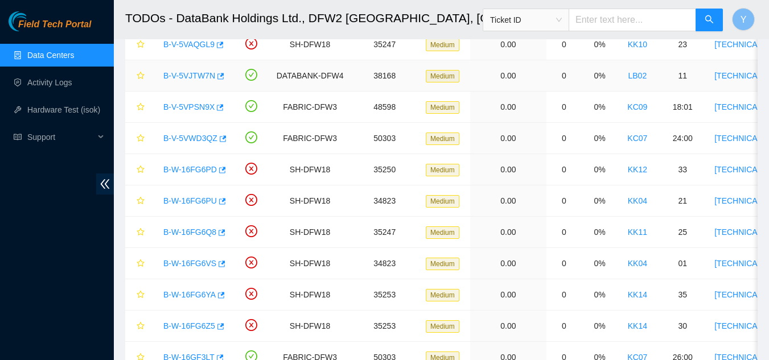
click at [194, 75] on link "B-V-5VJTW7N" at bounding box center [189, 75] width 52 height 9
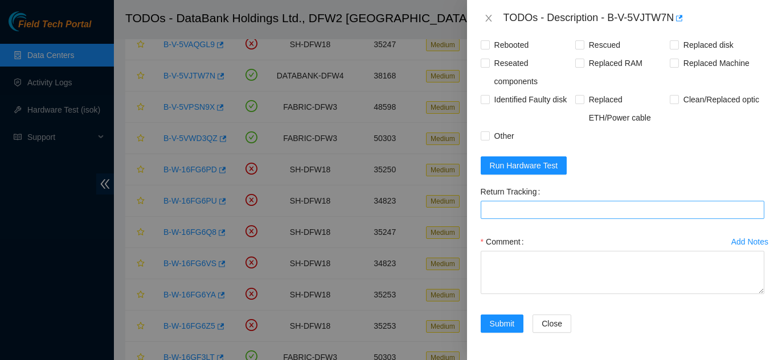
scroll to position [968, 0]
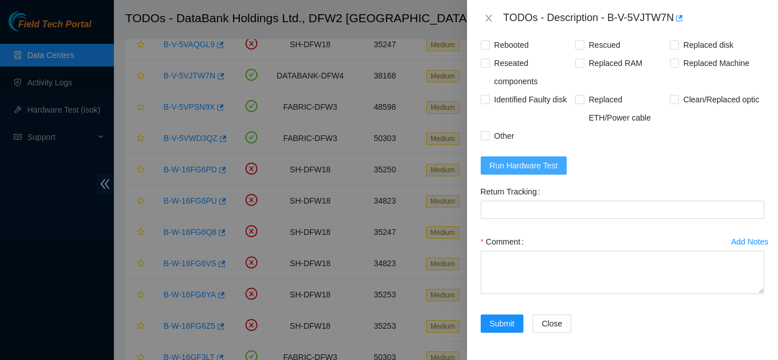
click at [516, 172] on span "Run Hardware Test" at bounding box center [524, 165] width 68 height 13
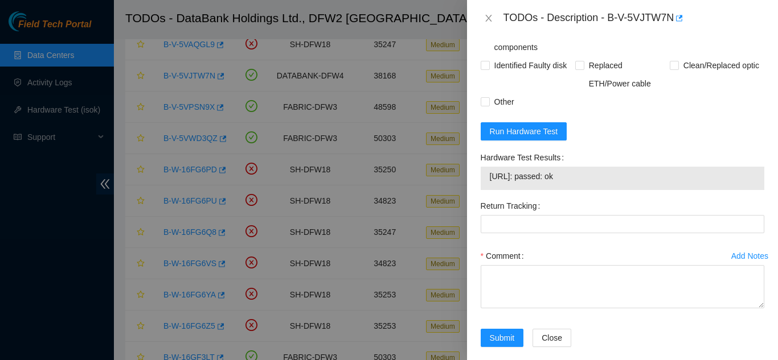
click at [488, 15] on span at bounding box center [484, 10] width 9 height 9
click at [488, 14] on input "Rebooted" at bounding box center [484, 10] width 8 height 8
checkbox input "true"
click at [578, 14] on input "Rescued" at bounding box center [579, 10] width 8 height 8
checkbox input "true"
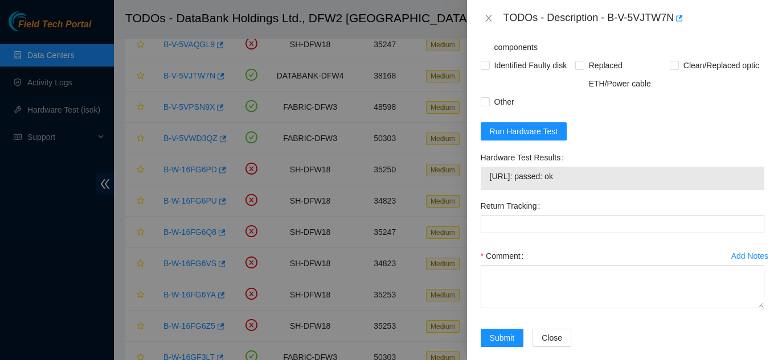
drag, startPoint x: 667, startPoint y: 59, endPoint x: 656, endPoint y: 68, distance: 14.1
click at [669, 14] on input "Replaced disk" at bounding box center [673, 10] width 8 height 8
checkbox input "true"
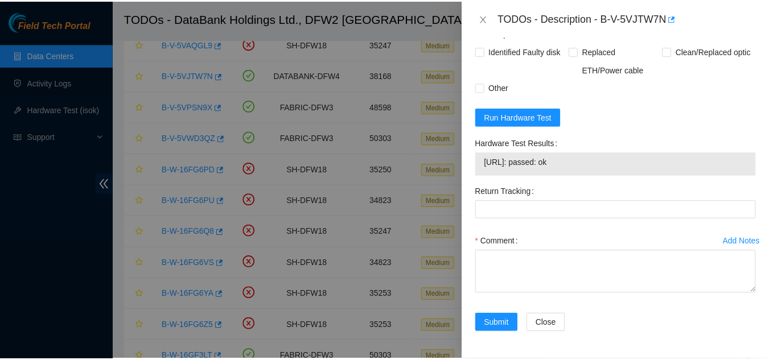
scroll to position [1025, 0]
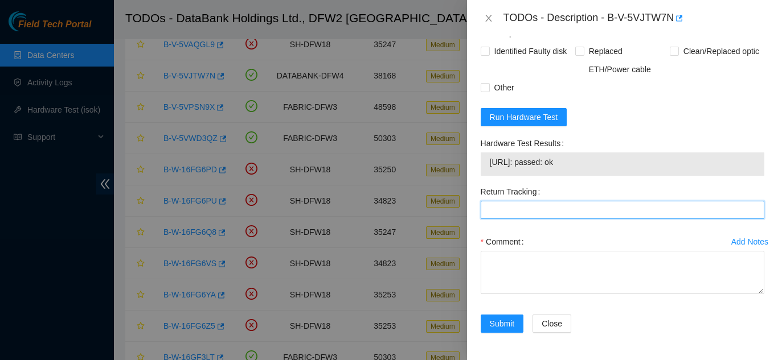
click at [516, 217] on Tracking "Return Tracking" at bounding box center [621, 210] width 283 height 18
type Tracking "463470057403"
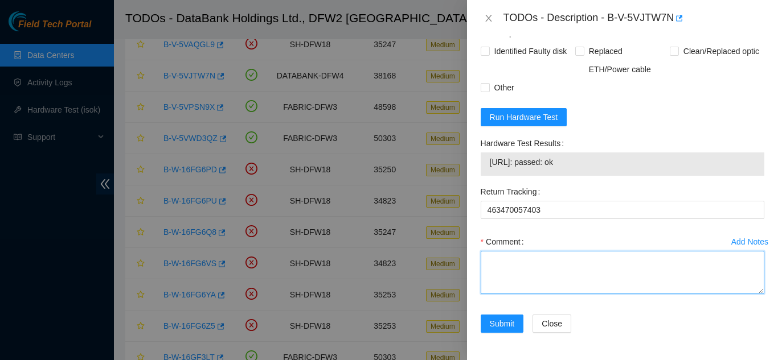
click at [507, 265] on textarea "Comment" at bounding box center [621, 272] width 283 height 43
paste textarea "Shut down machine properly, located faulty disk and replaced with new disk (S/N…"
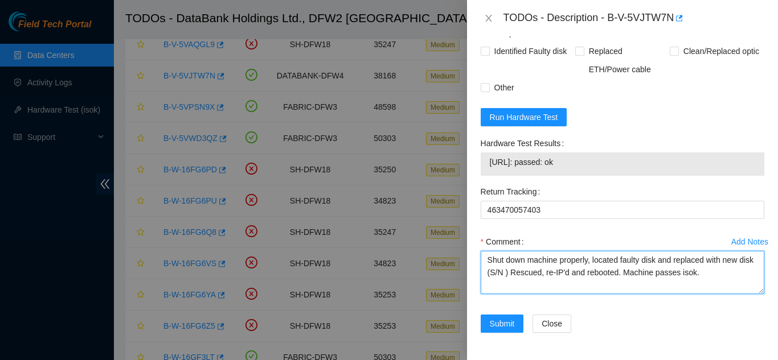
click at [522, 282] on textarea "Shut down machine properly, located faulty disk and replaced with new disk (S/N…" at bounding box center [621, 272] width 283 height 43
paste textarea "S1Z0L1DA"
drag, startPoint x: 730, startPoint y: 284, endPoint x: 491, endPoint y: 274, distance: 239.9
click at [489, 273] on textarea "Shut down machine properly, located faulty disk and replaced with new disk (S1Z…" at bounding box center [621, 272] width 283 height 43
type textarea "Shut down machine properly, located faulty disk and replaced with new disk (S1Z…"
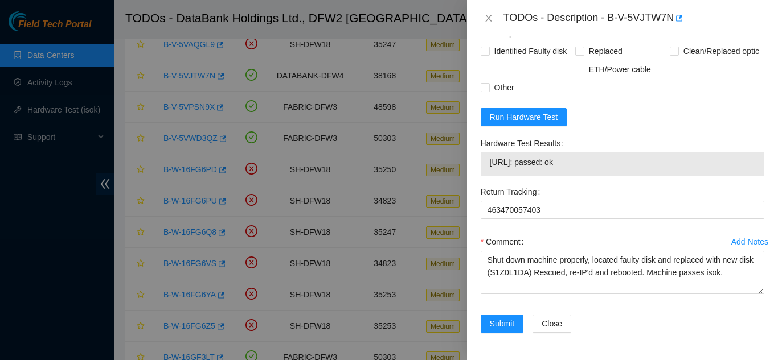
click at [583, 242] on div "Comment" at bounding box center [621, 242] width 283 height 18
click at [495, 326] on span "Submit" at bounding box center [502, 324] width 25 height 13
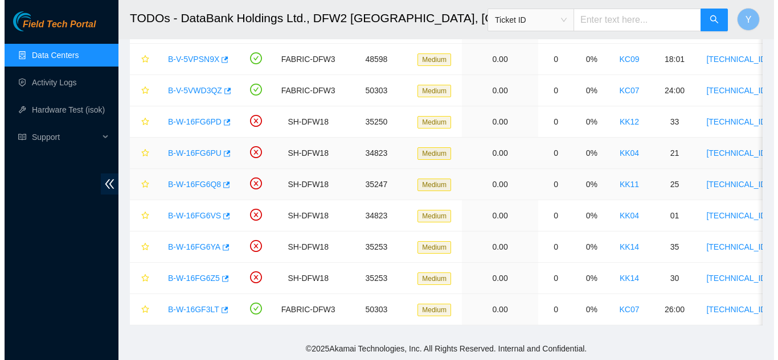
scroll to position [119, 0]
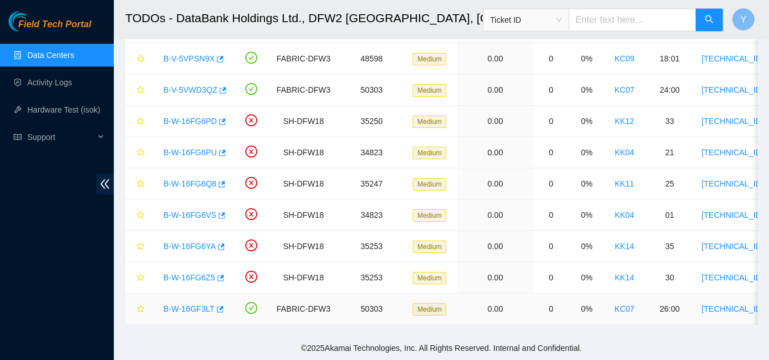
click at [190, 305] on link "B-W-16GF3LT" at bounding box center [188, 309] width 51 height 9
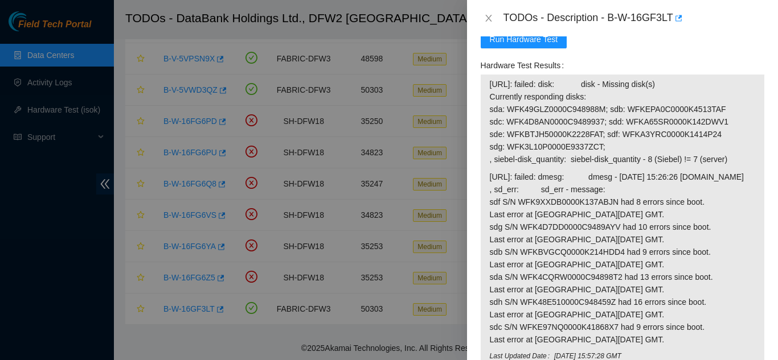
scroll to position [1044, 0]
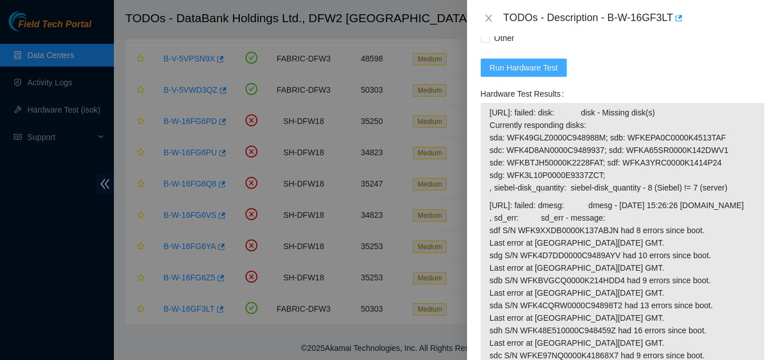
click at [515, 74] on span "Run Hardware Test" at bounding box center [524, 67] width 68 height 13
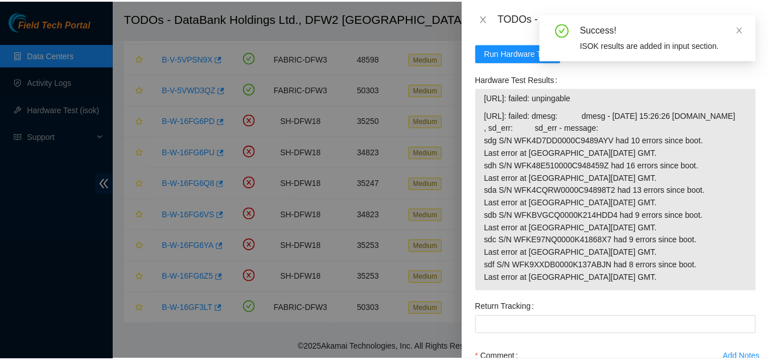
scroll to position [1101, 0]
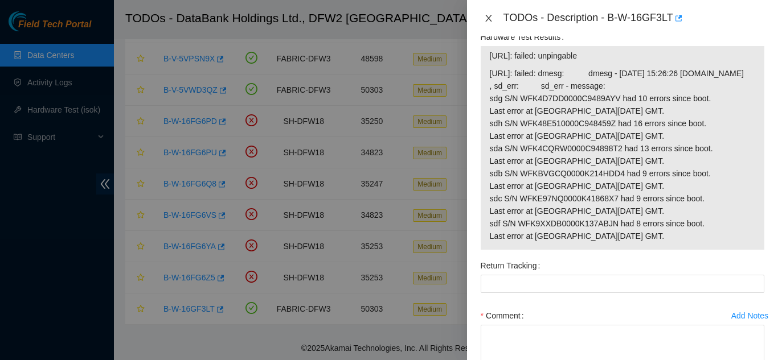
click at [487, 20] on icon "close" at bounding box center [488, 18] width 9 height 9
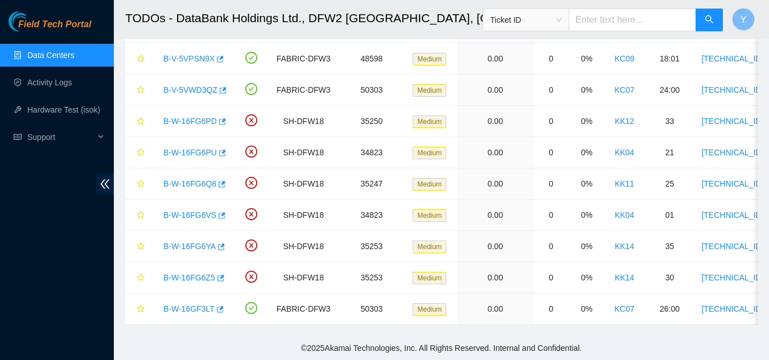
scroll to position [212, 0]
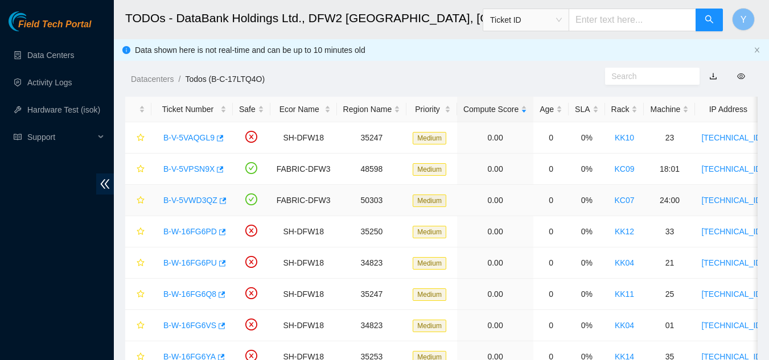
click at [191, 199] on link "B-V-5VWD3QZ" at bounding box center [190, 200] width 54 height 9
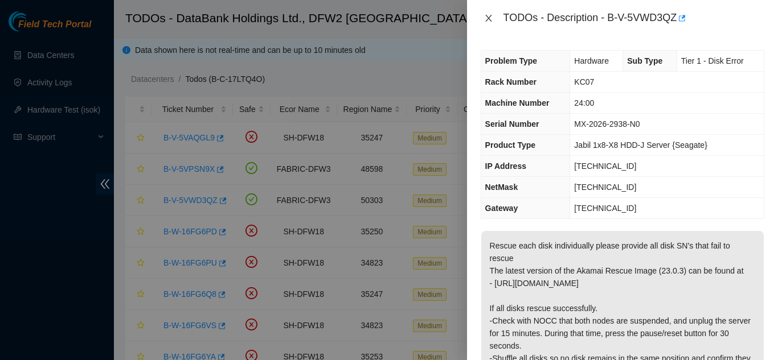
click at [486, 20] on icon "close" at bounding box center [488, 18] width 9 height 9
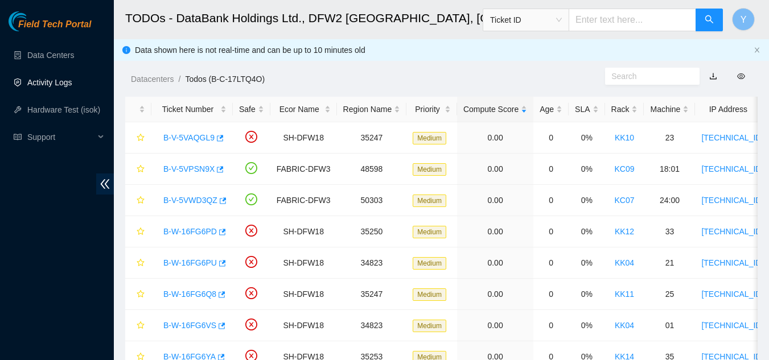
click at [57, 79] on link "Activity Logs" at bounding box center [49, 82] width 45 height 9
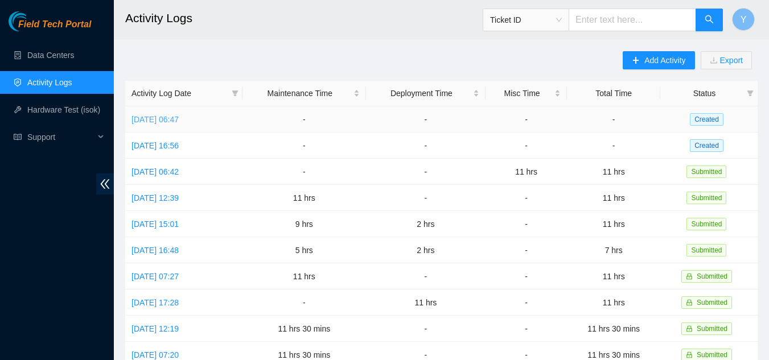
click at [178, 122] on link "[DATE] 06:47" at bounding box center [154, 119] width 47 height 9
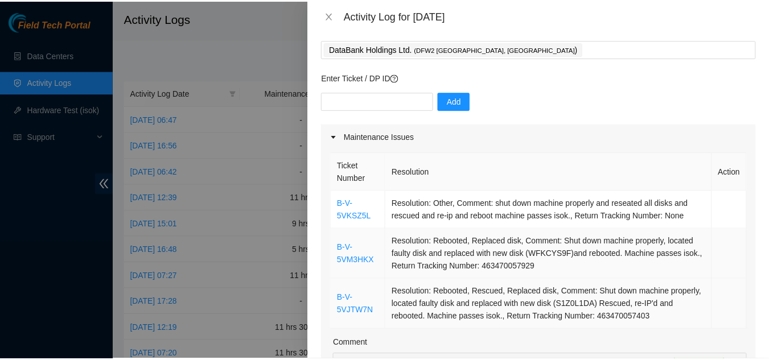
scroll to position [114, 0]
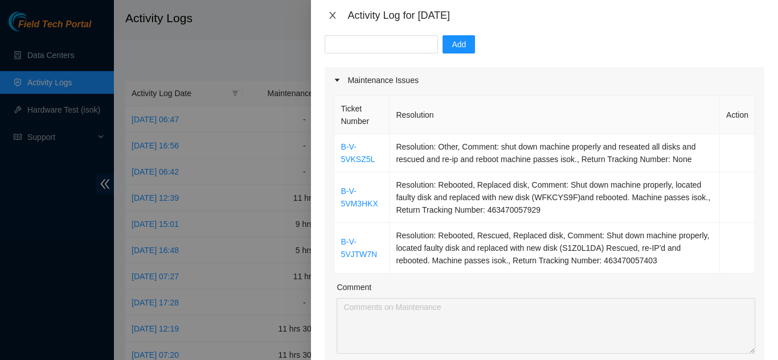
click at [334, 15] on icon "close" at bounding box center [333, 15] width 6 height 7
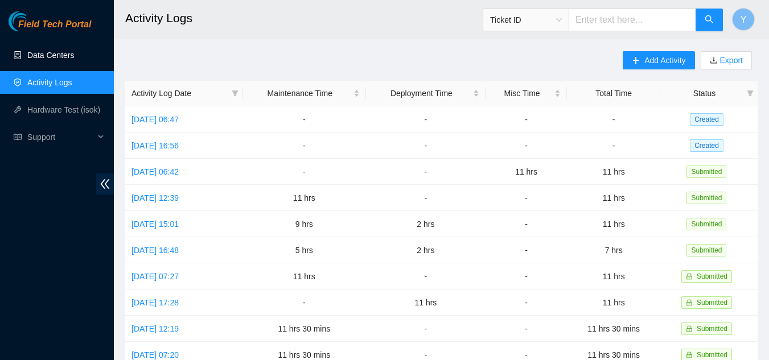
click at [50, 57] on link "Data Centers" at bounding box center [50, 55] width 47 height 9
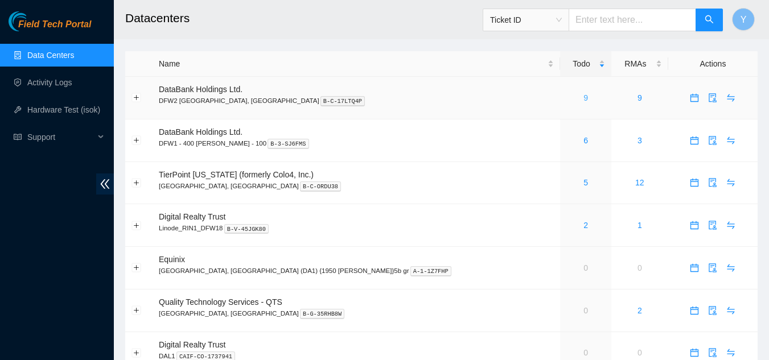
click at [583, 97] on link "9" at bounding box center [585, 97] width 5 height 9
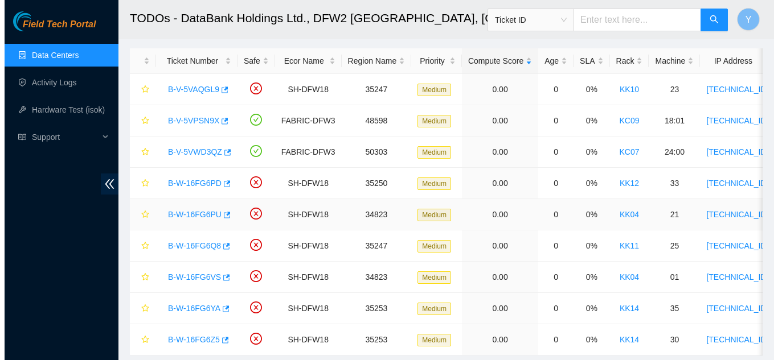
scroll to position [31, 0]
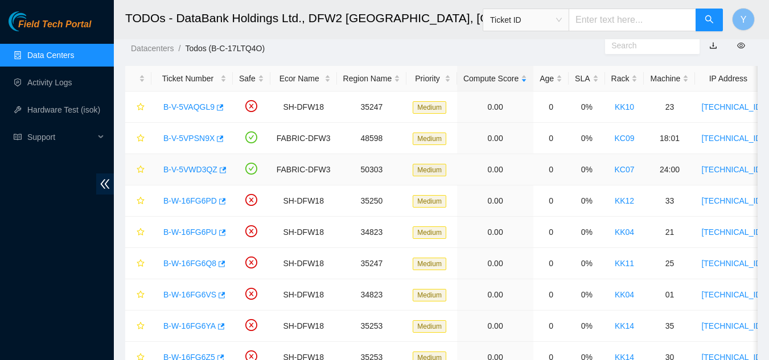
click at [193, 171] on link "B-V-5VWD3QZ" at bounding box center [190, 169] width 54 height 9
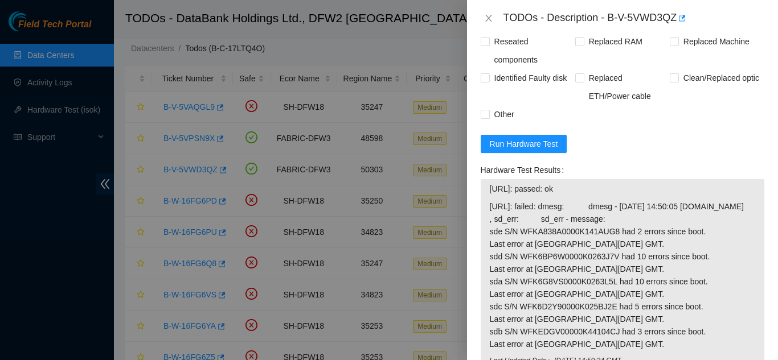
scroll to position [542, 0]
click at [531, 150] on span "Run Hardware Test" at bounding box center [524, 143] width 68 height 13
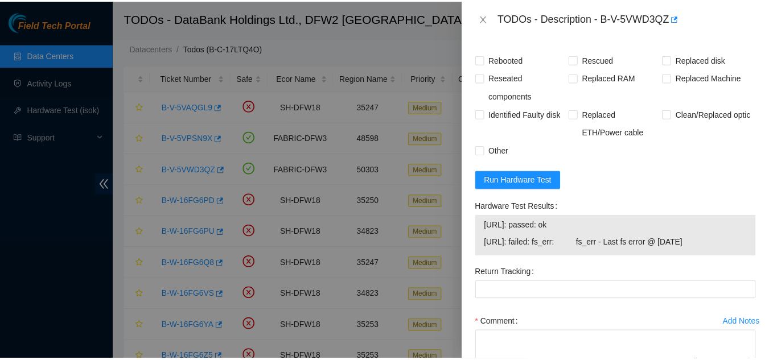
scroll to position [529, 0]
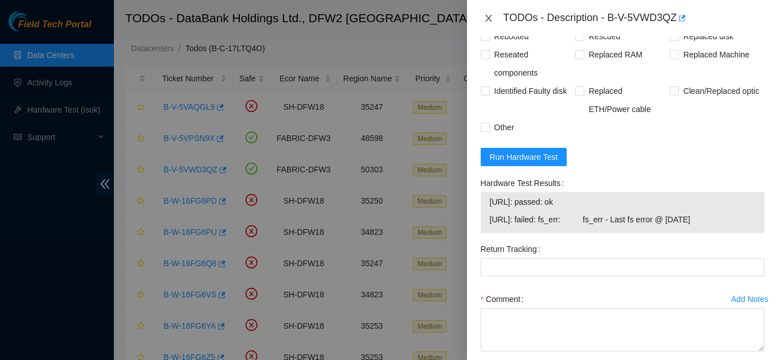
click at [488, 15] on icon "close" at bounding box center [488, 18] width 9 height 9
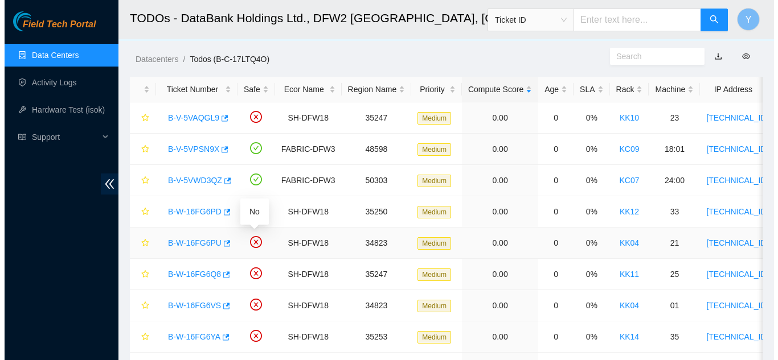
scroll to position [0, 0]
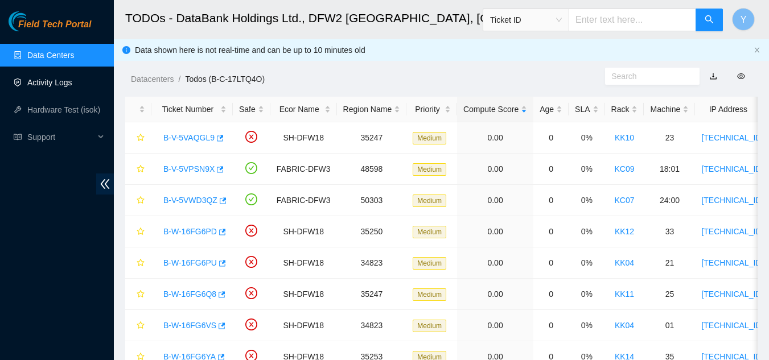
click at [57, 80] on link "Activity Logs" at bounding box center [49, 82] width 45 height 9
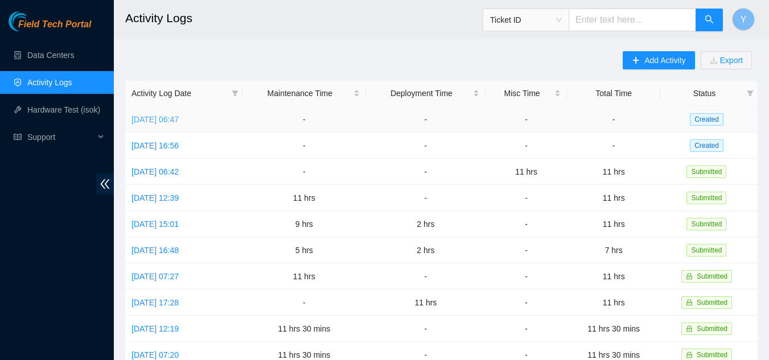
click at [178, 118] on link "[DATE] 06:47" at bounding box center [154, 119] width 47 height 9
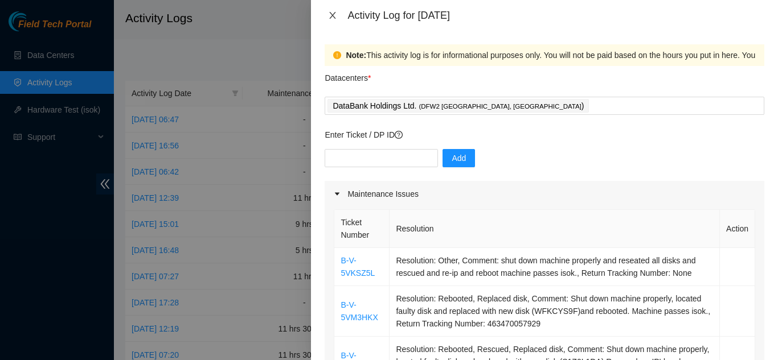
click at [333, 15] on icon "close" at bounding box center [333, 15] width 6 height 7
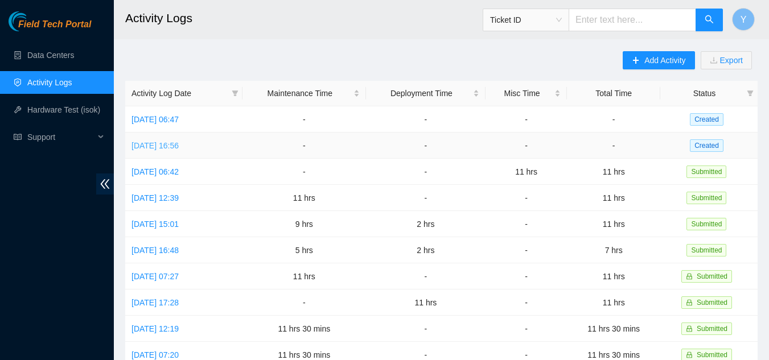
click at [169, 142] on link "[DATE] 16:56" at bounding box center [154, 145] width 47 height 9
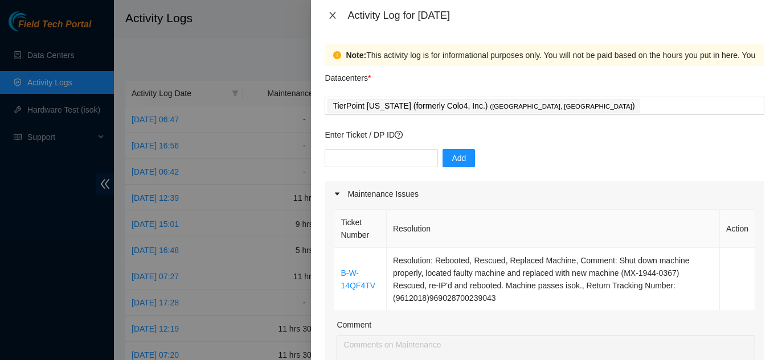
click at [331, 14] on icon "close" at bounding box center [333, 15] width 6 height 7
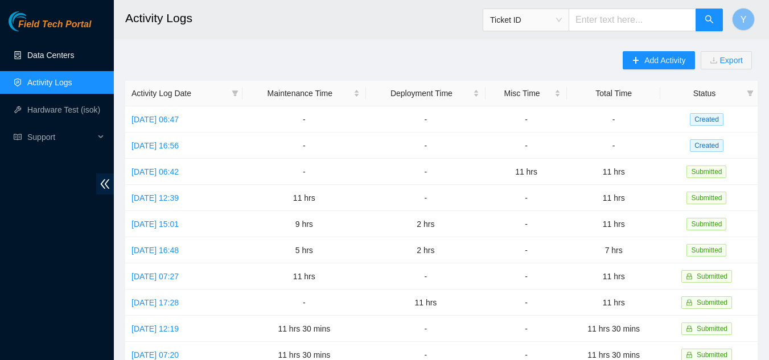
click at [37, 51] on link "Data Centers" at bounding box center [50, 55] width 47 height 9
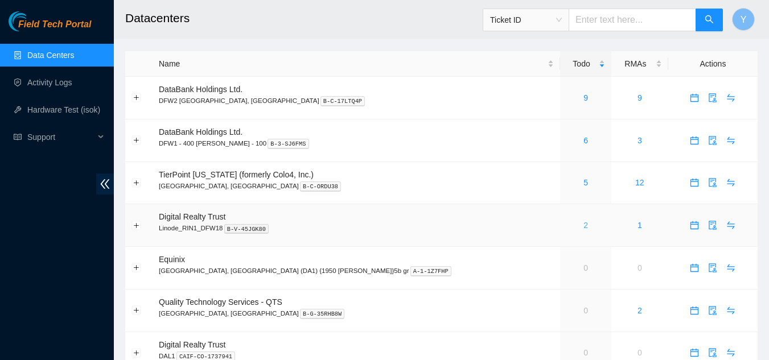
click at [583, 226] on link "2" at bounding box center [585, 225] width 5 height 9
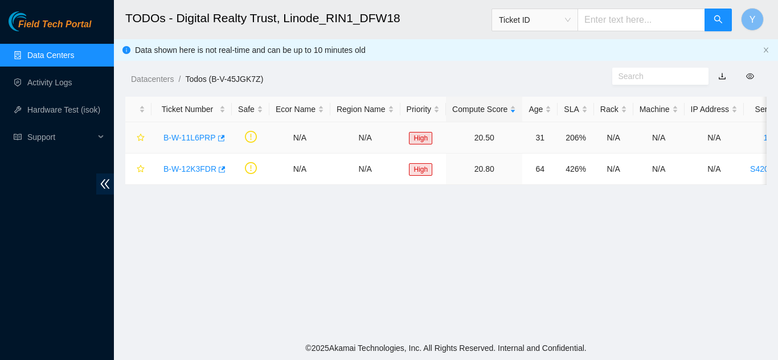
click at [183, 137] on link "B-W-11L6PRP" at bounding box center [189, 137] width 52 height 9
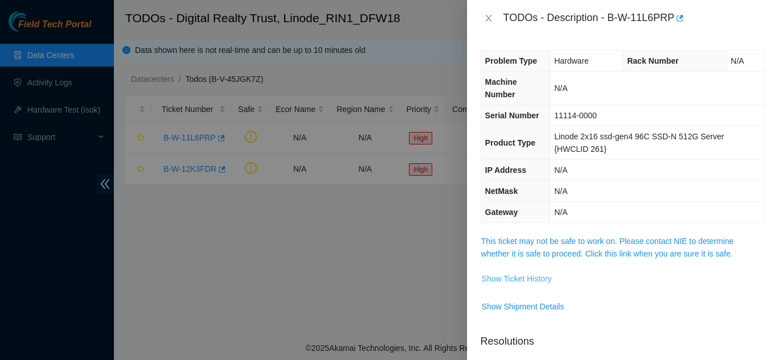
click at [540, 280] on span "Show Ticket History" at bounding box center [517, 279] width 70 height 13
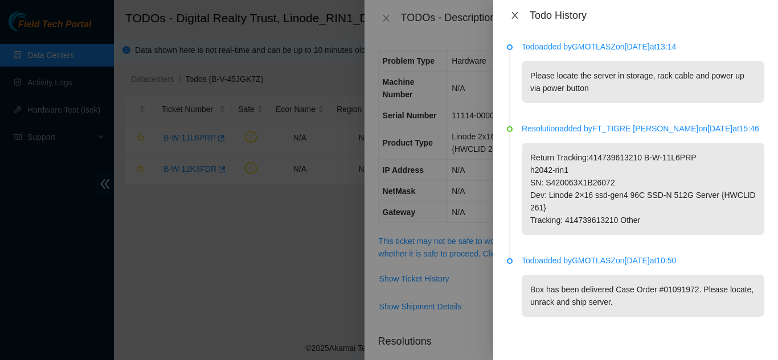
click at [515, 18] on icon "close" at bounding box center [514, 15] width 9 height 9
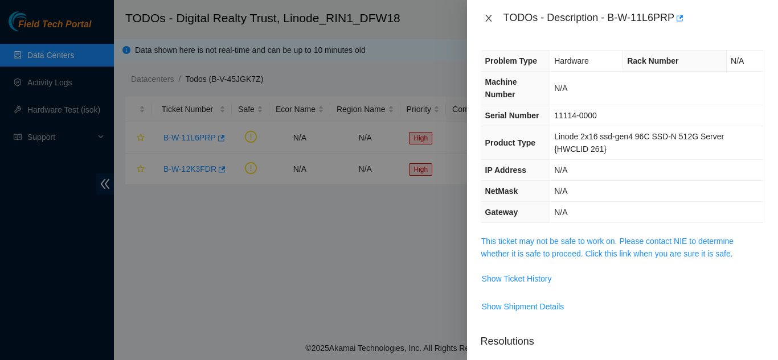
click at [487, 19] on icon "close" at bounding box center [488, 18] width 9 height 9
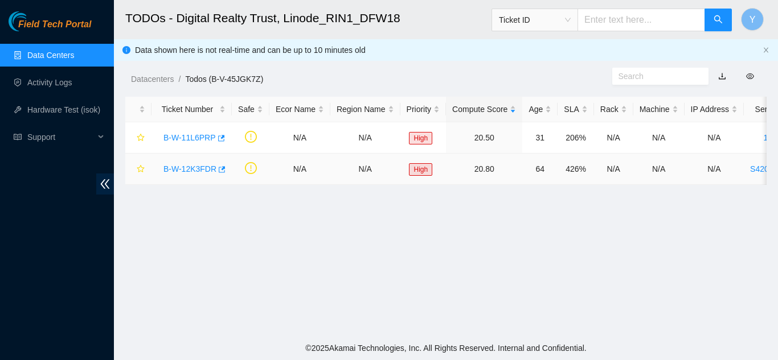
click at [187, 167] on link "B-W-12K3FDR" at bounding box center [189, 169] width 53 height 9
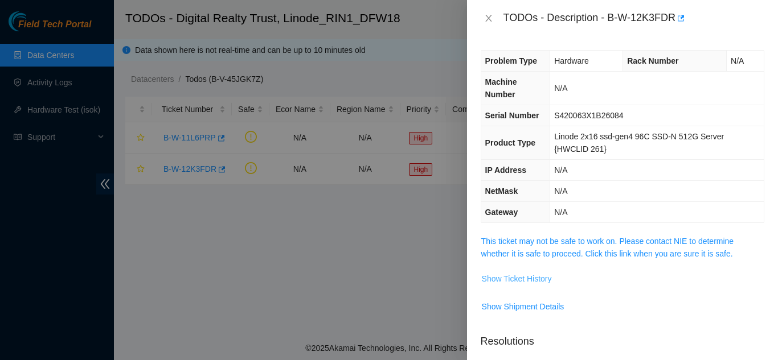
click at [518, 277] on span "Show Ticket History" at bounding box center [517, 279] width 70 height 13
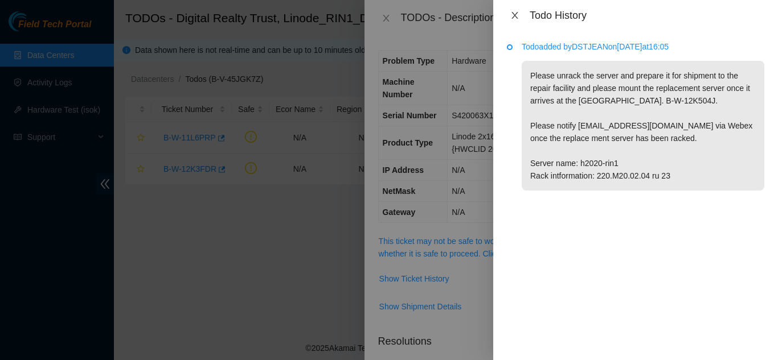
click at [513, 13] on icon "close" at bounding box center [514, 15] width 6 height 7
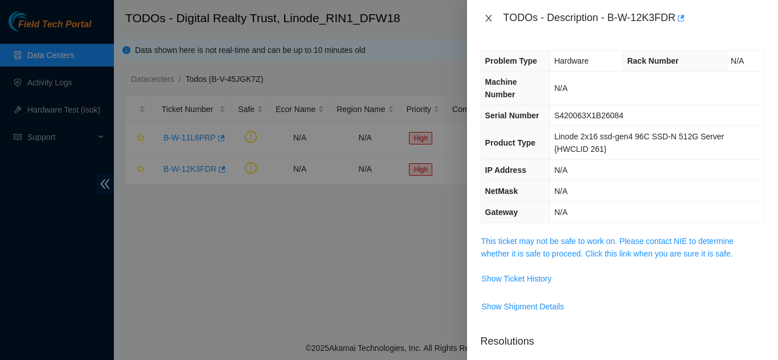
click at [488, 15] on icon "close" at bounding box center [488, 18] width 9 height 9
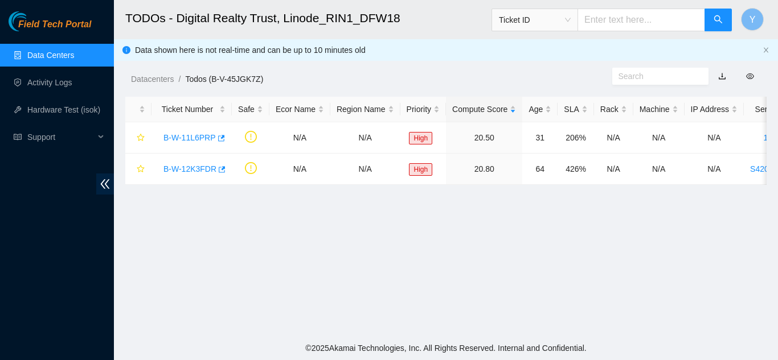
click at [56, 55] on link "Data Centers" at bounding box center [50, 55] width 47 height 9
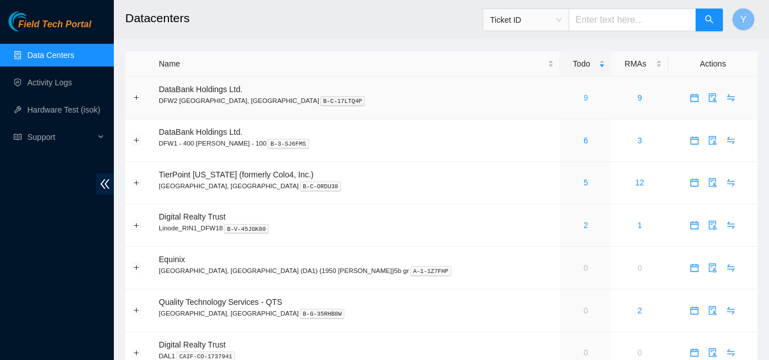
click at [583, 100] on link "9" at bounding box center [585, 97] width 5 height 9
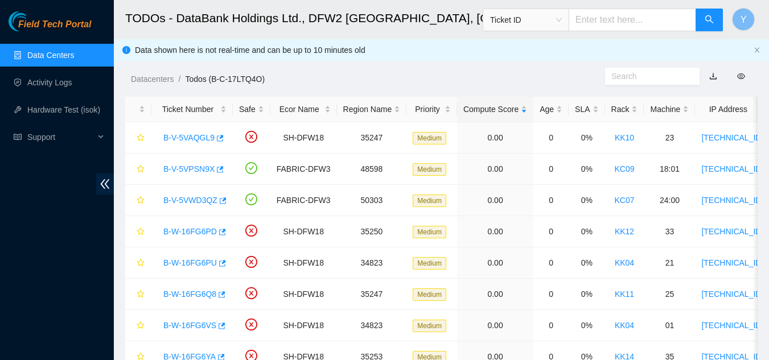
click at [60, 52] on link "Data Centers" at bounding box center [50, 55] width 47 height 9
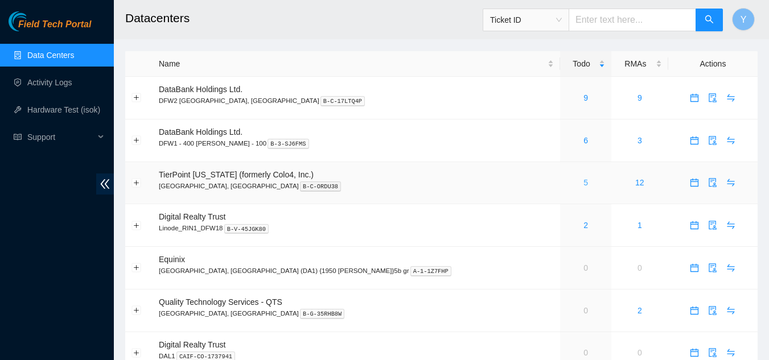
click at [583, 183] on link "5" at bounding box center [585, 182] width 5 height 9
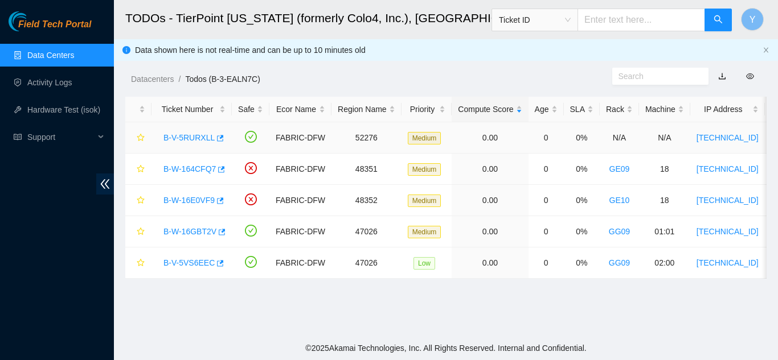
click at [189, 135] on link "B-V-5RURXLL" at bounding box center [188, 137] width 51 height 9
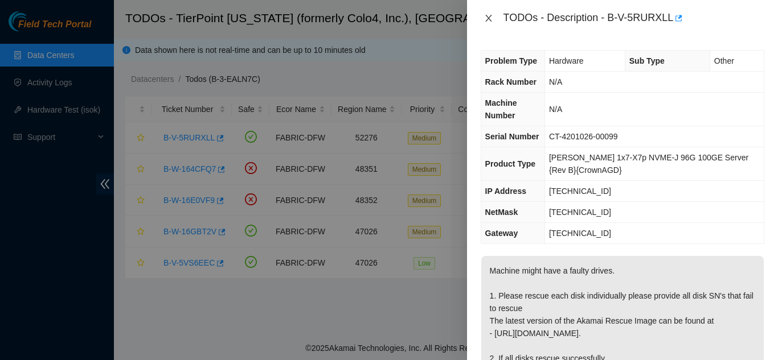
click at [488, 17] on icon "close" at bounding box center [488, 18] width 9 height 9
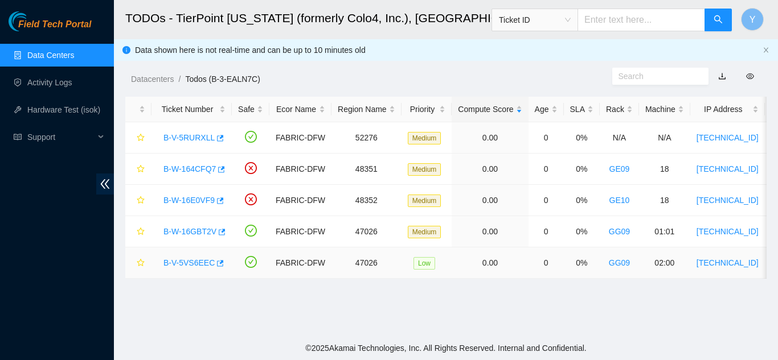
click at [195, 262] on link "B-V-5VS6EEC" at bounding box center [188, 262] width 51 height 9
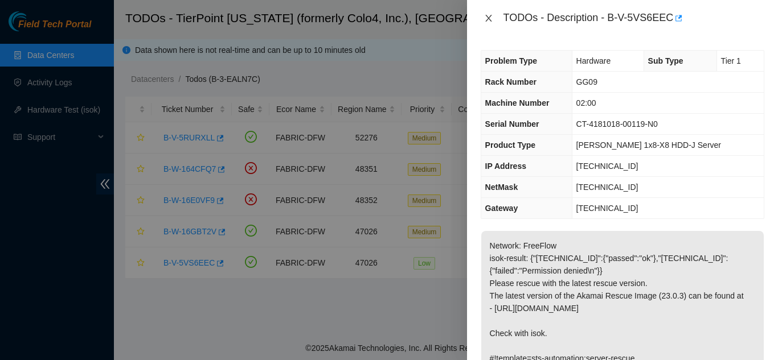
click at [488, 17] on icon "close" at bounding box center [488, 18] width 9 height 9
